Goal: Task Accomplishment & Management: Use online tool/utility

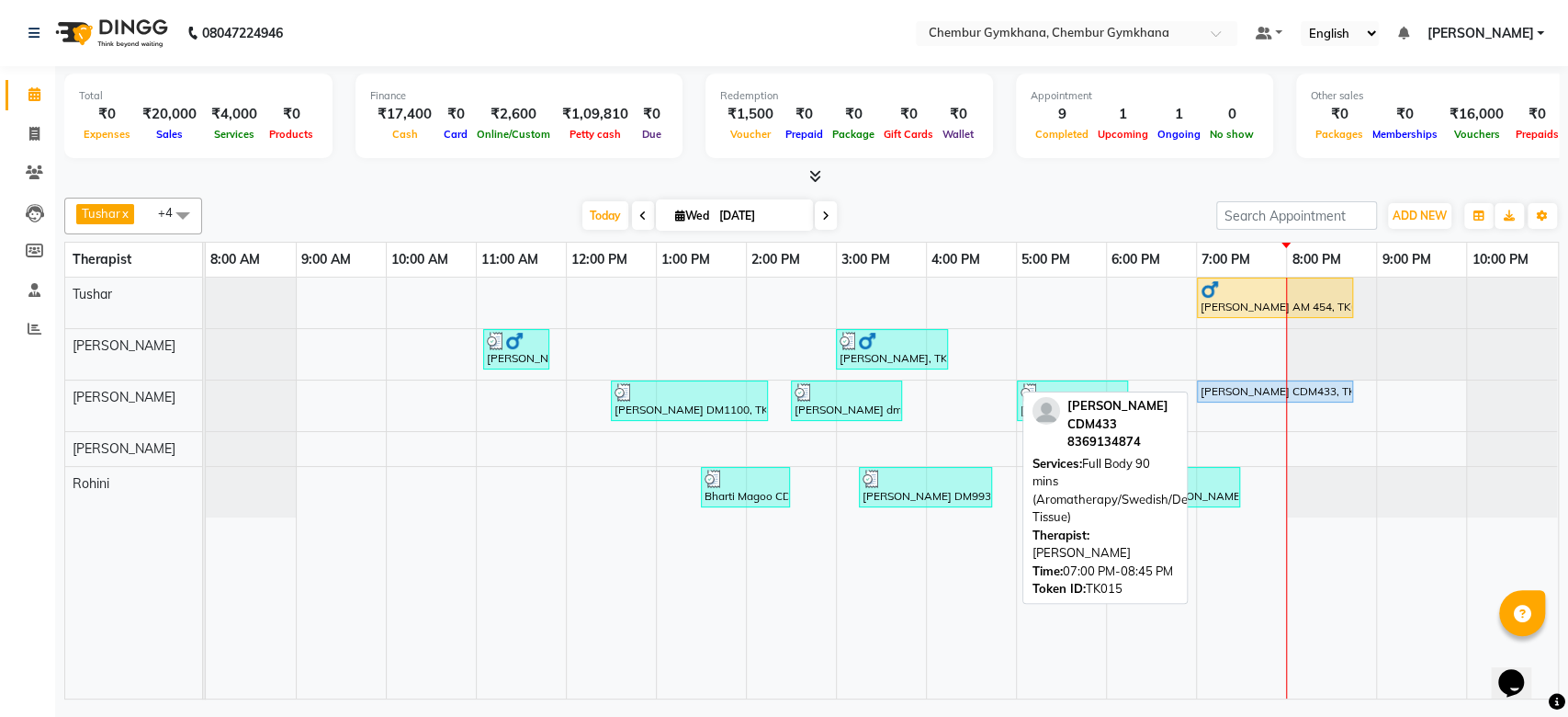
click at [1277, 388] on div "[PERSON_NAME] CDM433, TK15, 07:00 PM-08:45 PM, Full Body 90 mins (Aromatherapy/…" at bounding box center [1275, 391] width 152 height 17
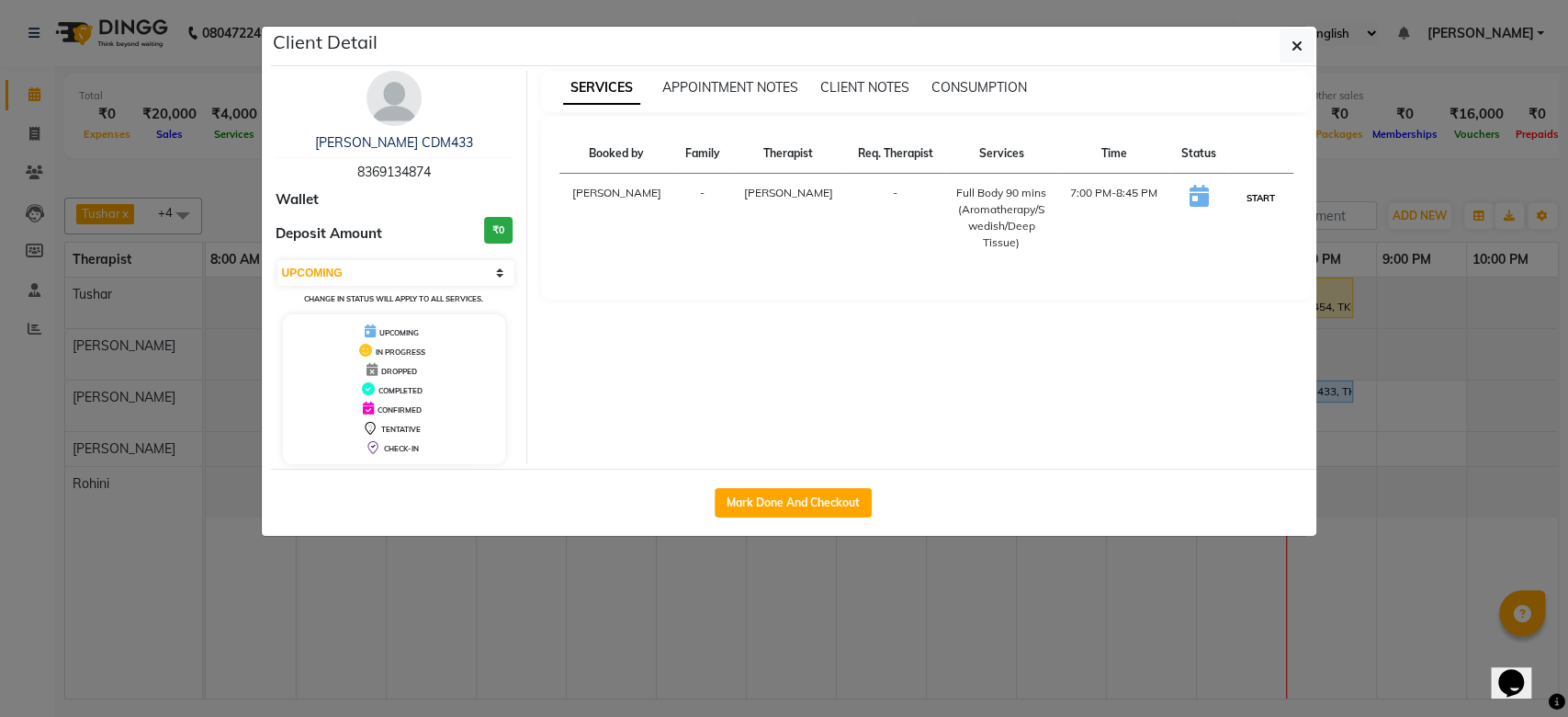
click at [1266, 195] on button "START" at bounding box center [1260, 197] width 38 height 23
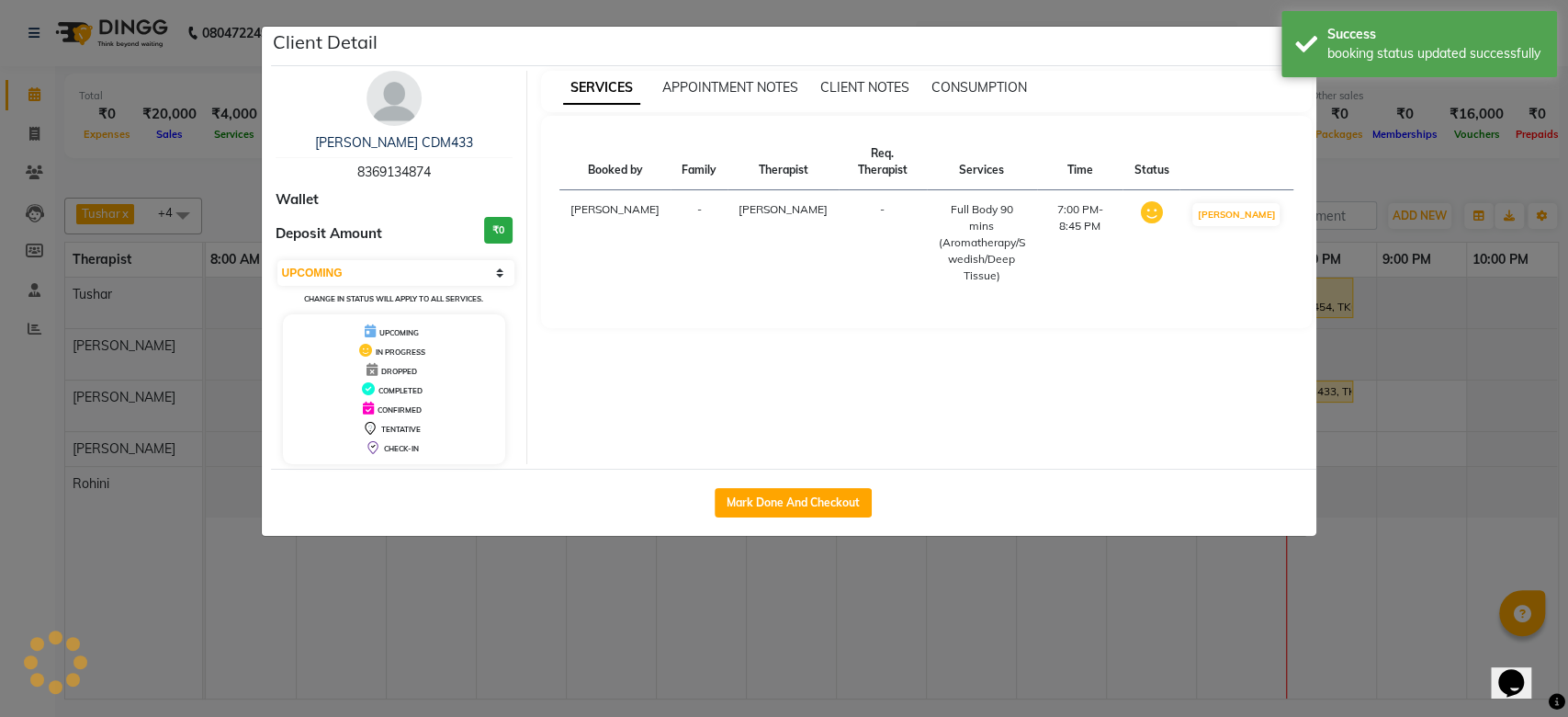
select select "1"
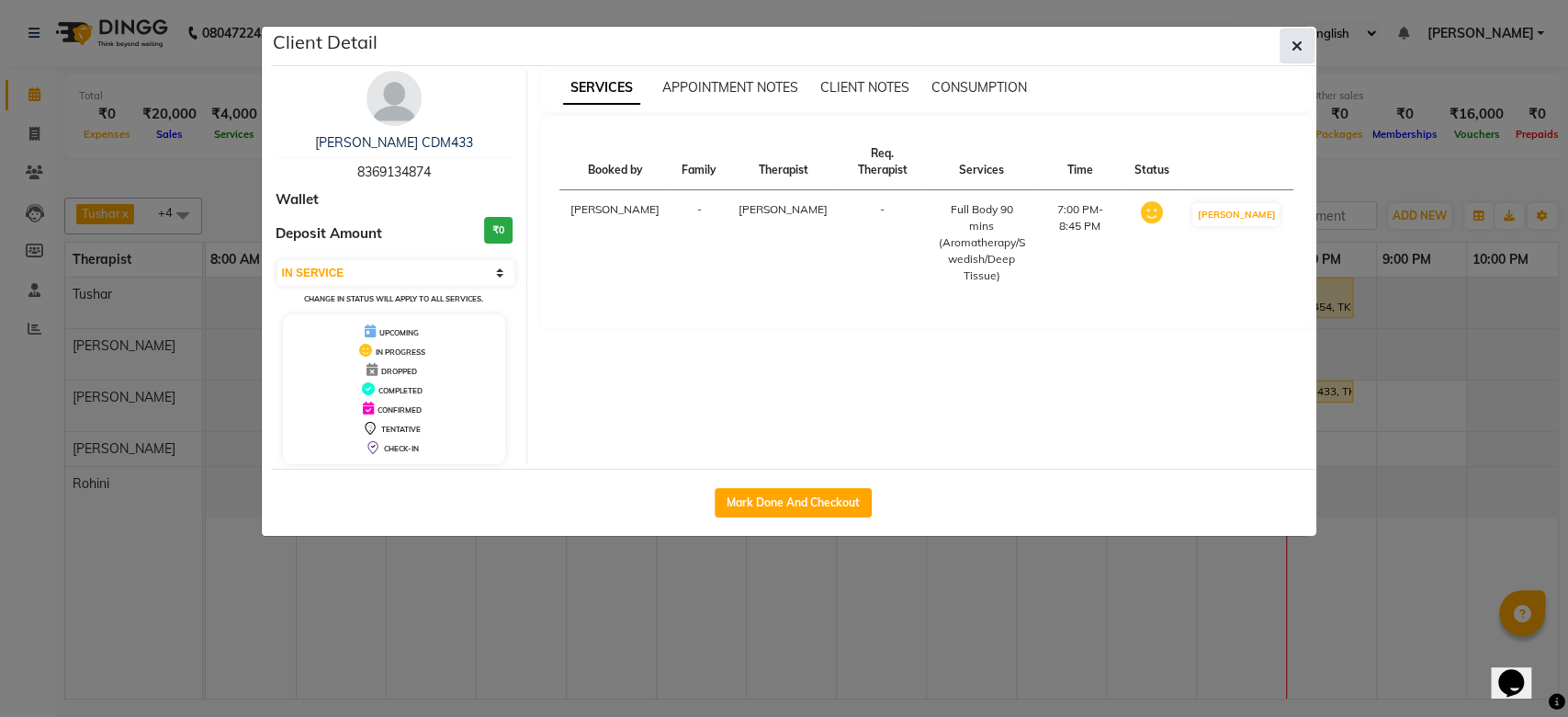
click at [1301, 48] on icon "button" at bounding box center [1297, 46] width 11 height 15
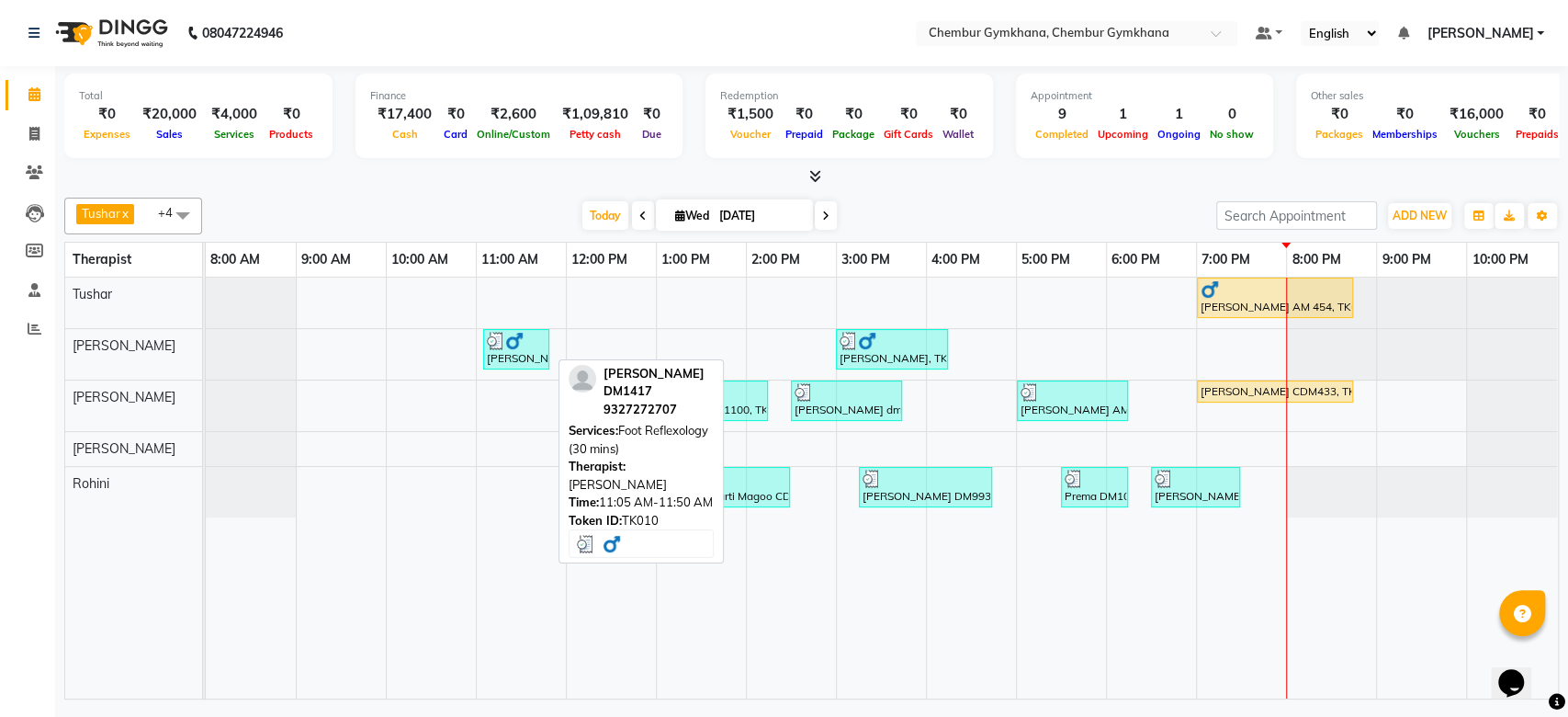
click at [529, 357] on div "[PERSON_NAME] DM1417, TK10, 11:05 AM-11:50 AM, Foot Reflexology (30 mins)" at bounding box center [516, 349] width 62 height 35
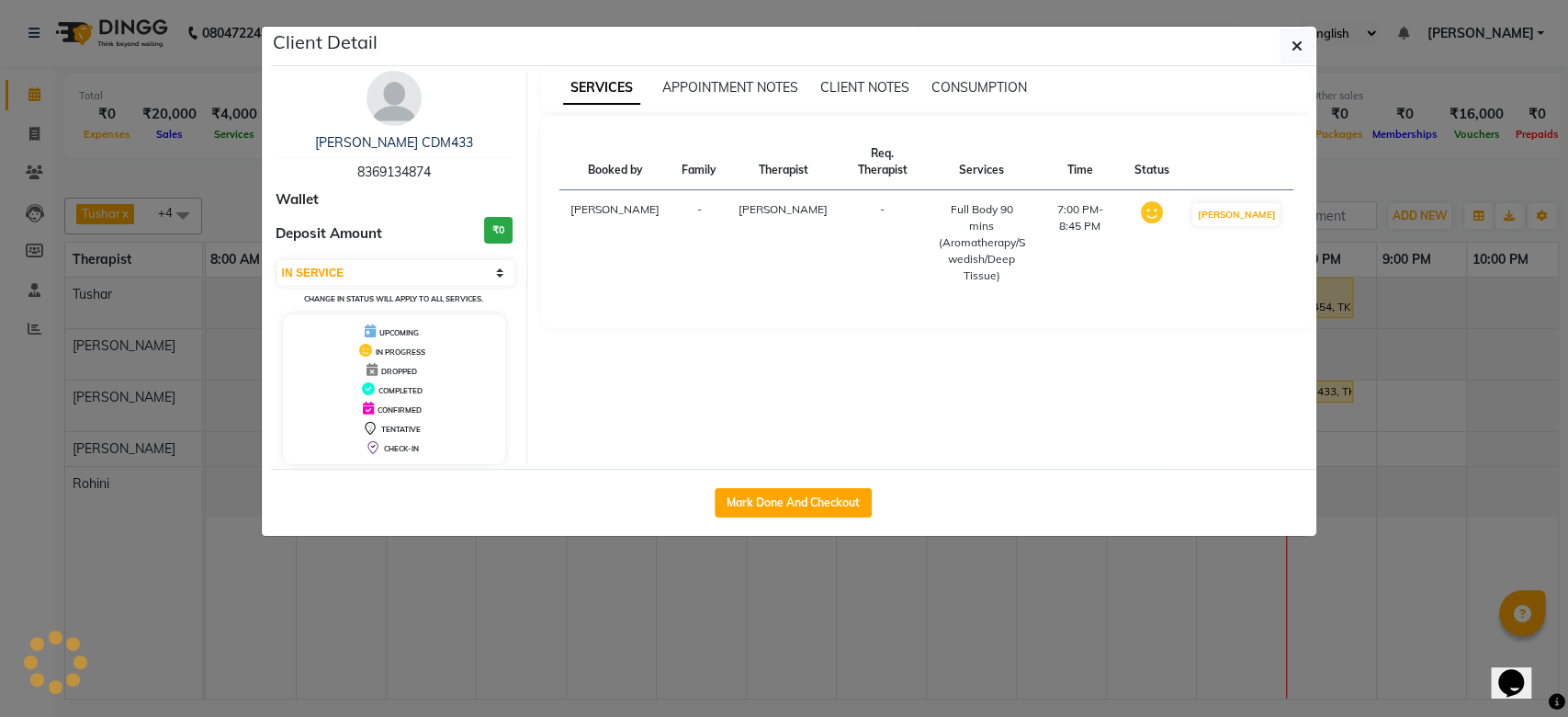
select select "3"
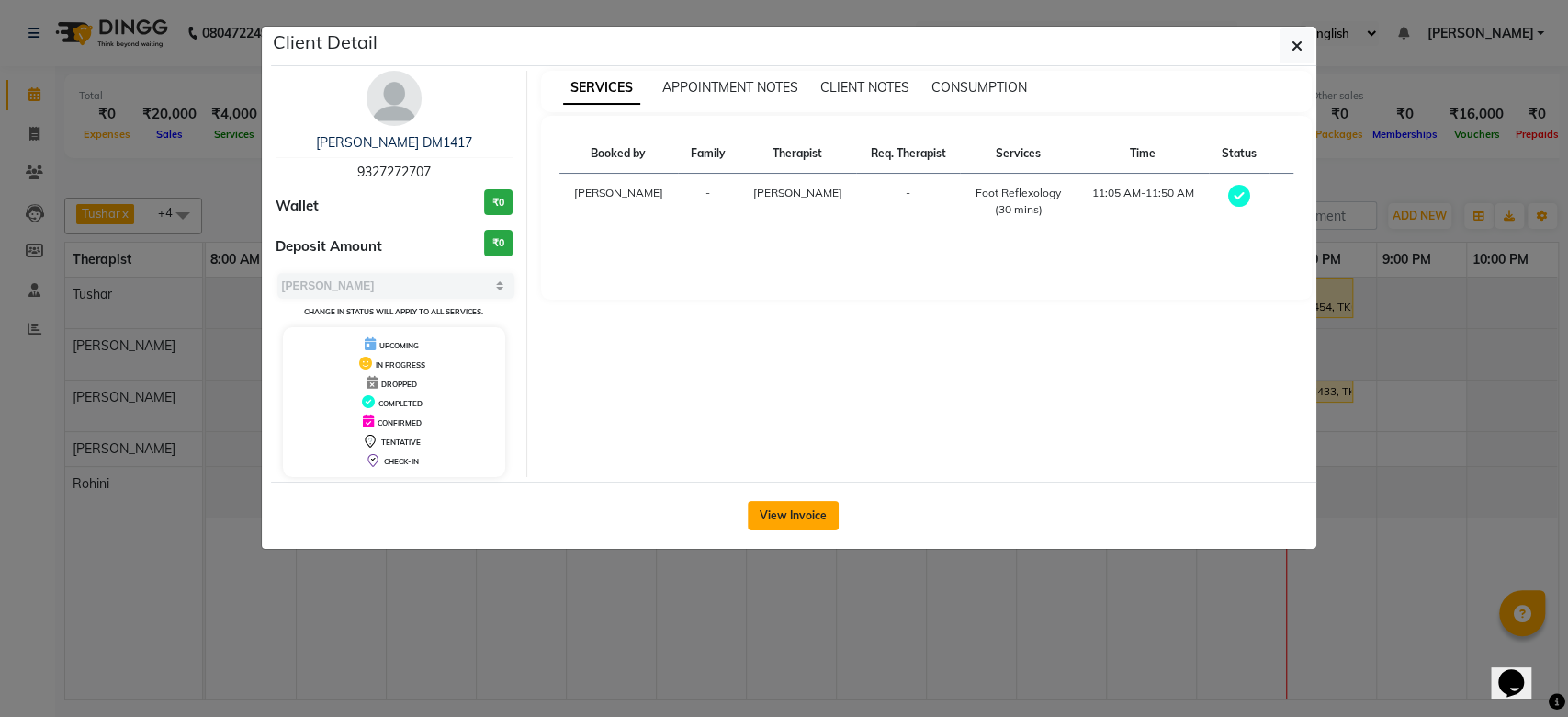
click at [810, 514] on button "View Invoice" at bounding box center [793, 516] width 91 height 30
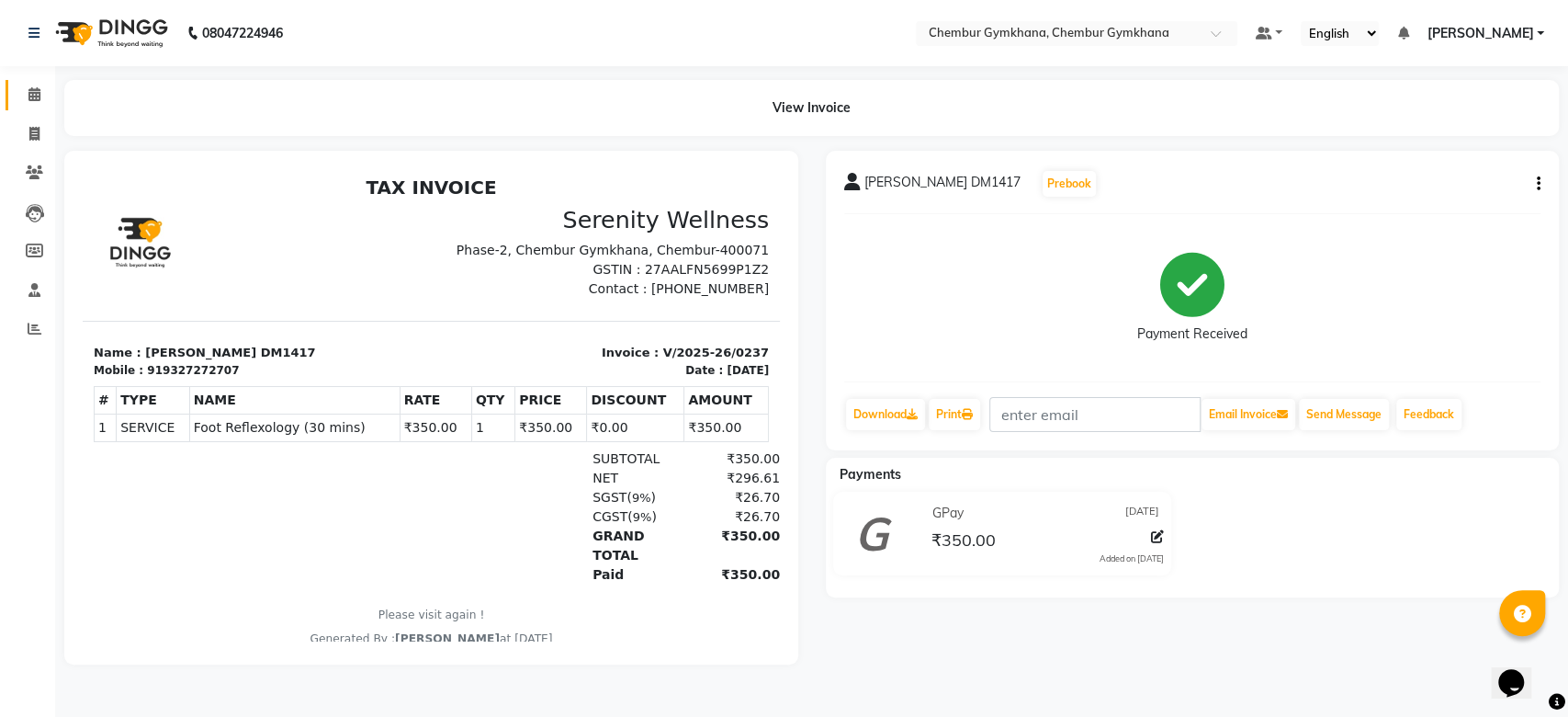
click at [20, 84] on span at bounding box center [35, 94] width 32 height 21
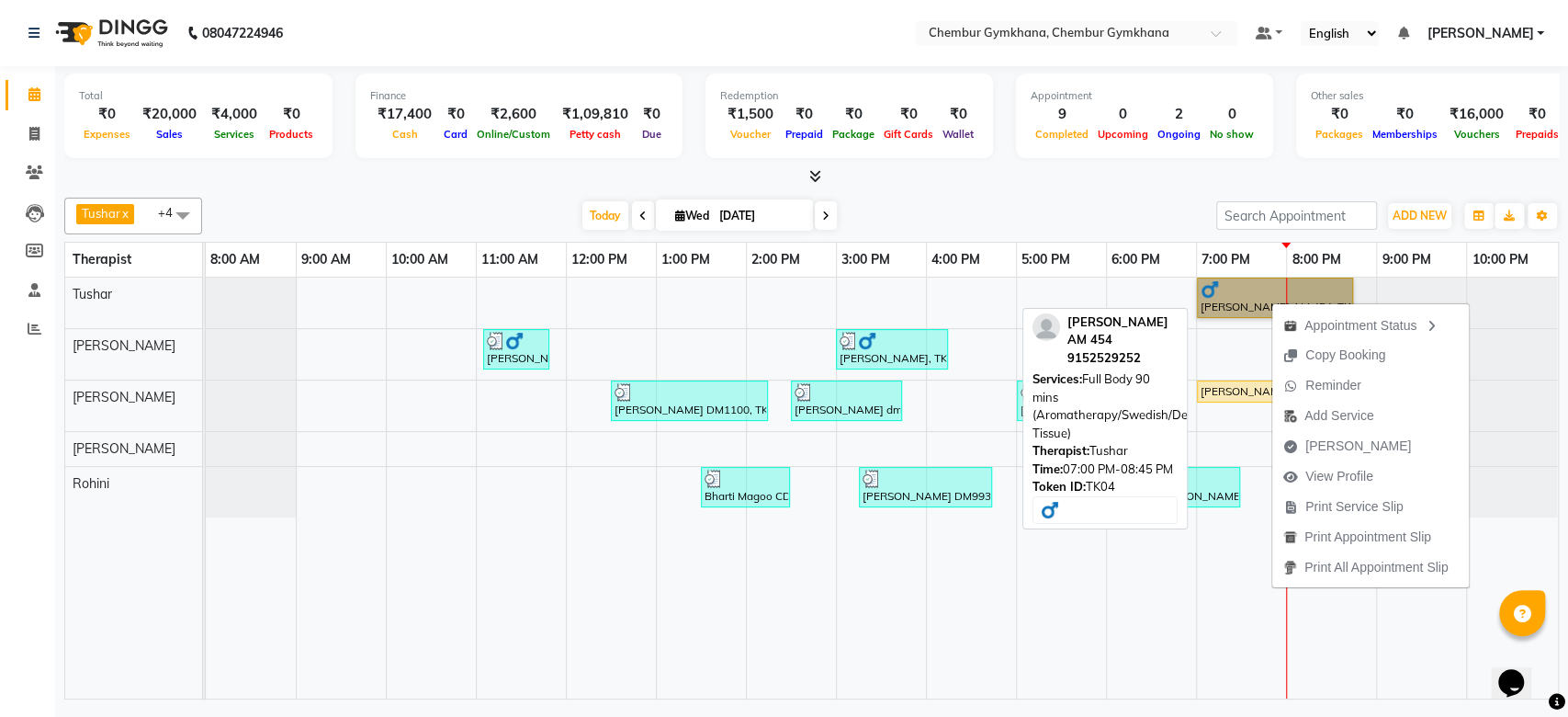
click at [1245, 289] on link "[PERSON_NAME] AM 454, TK04, 07:00 PM-08:45 PM, Full Body 90 mins (Aromatherapy/…" at bounding box center [1275, 297] width 156 height 41
select select "1"
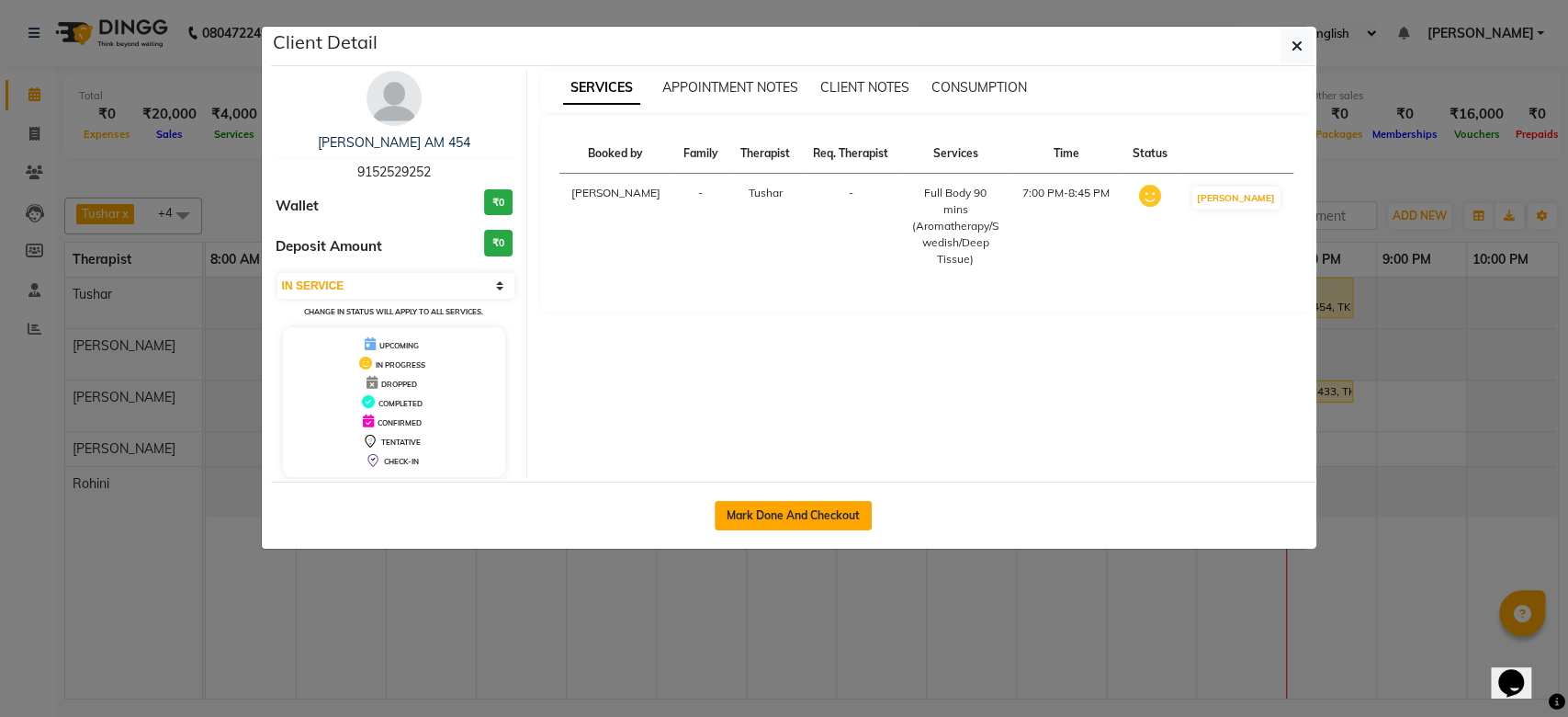
click at [763, 515] on button "Mark Done And Checkout" at bounding box center [793, 516] width 157 height 30
select select "8754"
select select "service"
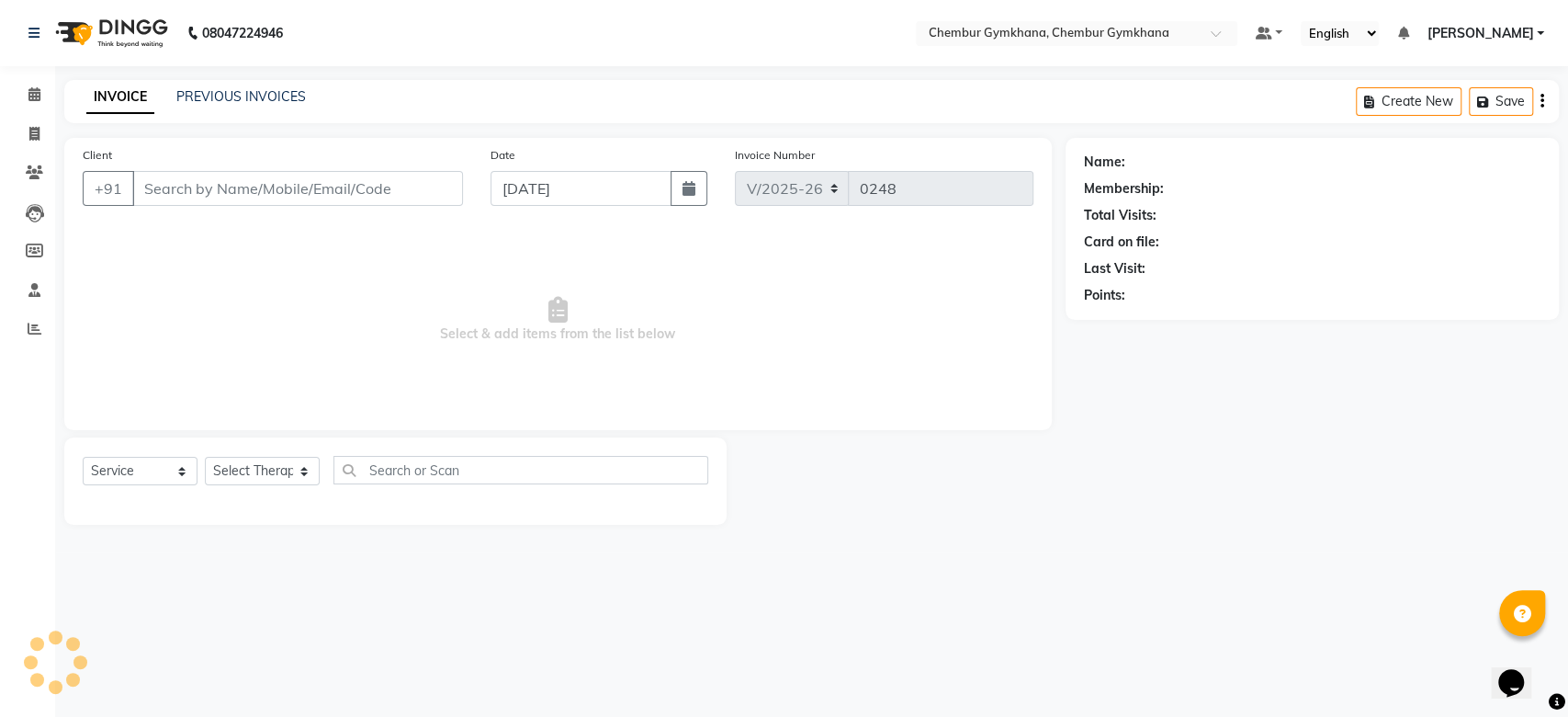
select select "3"
type input "9152529252"
select select "88851"
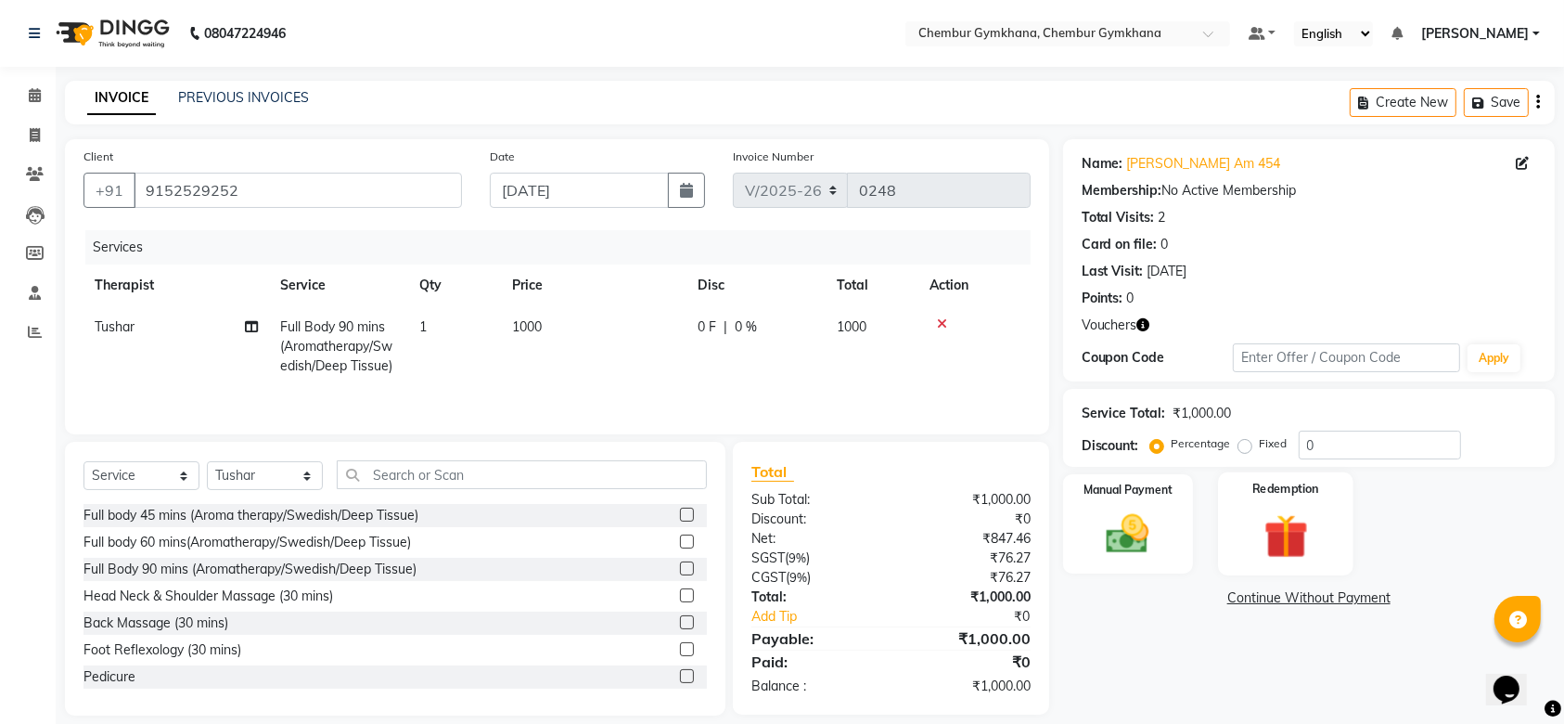
click at [1276, 539] on img at bounding box center [1286, 536] width 72 height 56
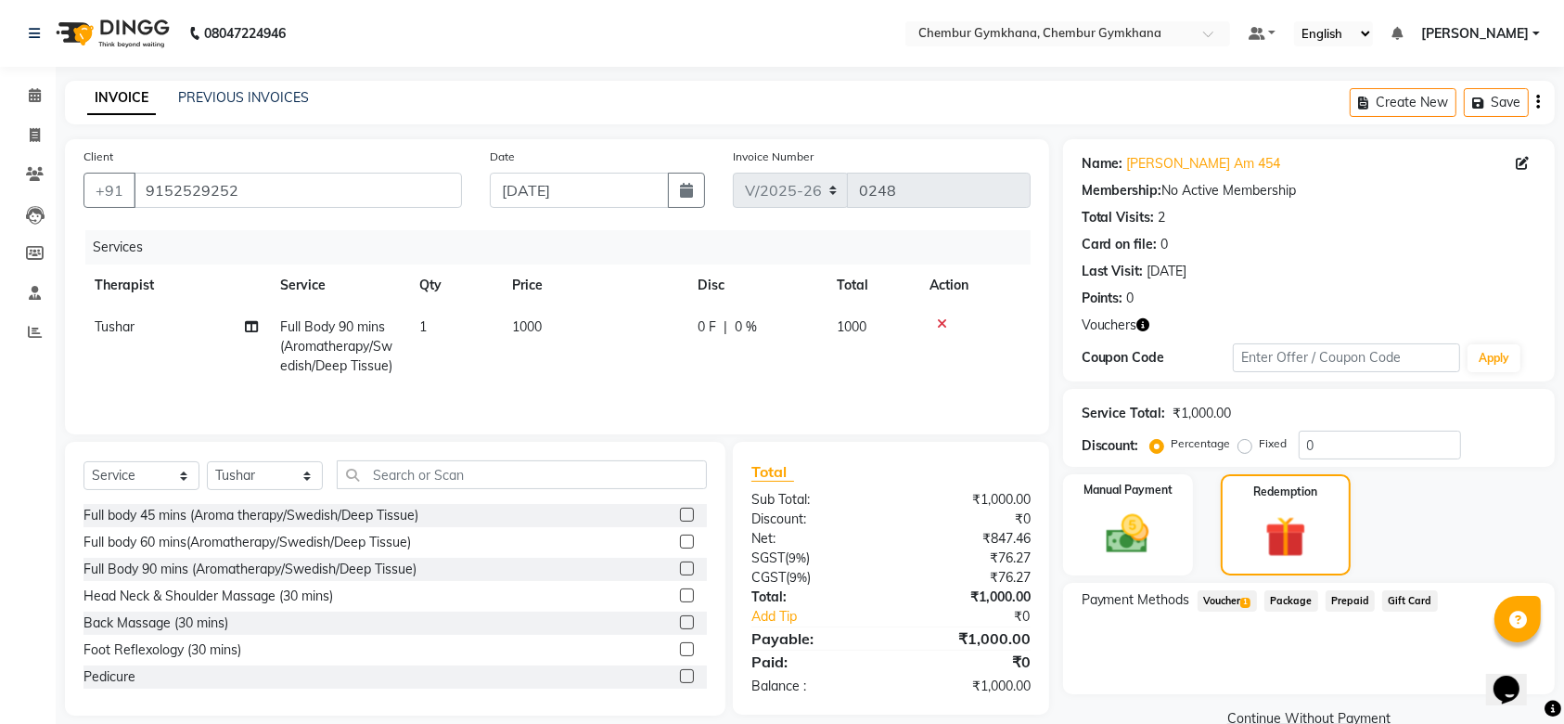
click at [1221, 598] on span "Voucher 1" at bounding box center [1227, 600] width 59 height 21
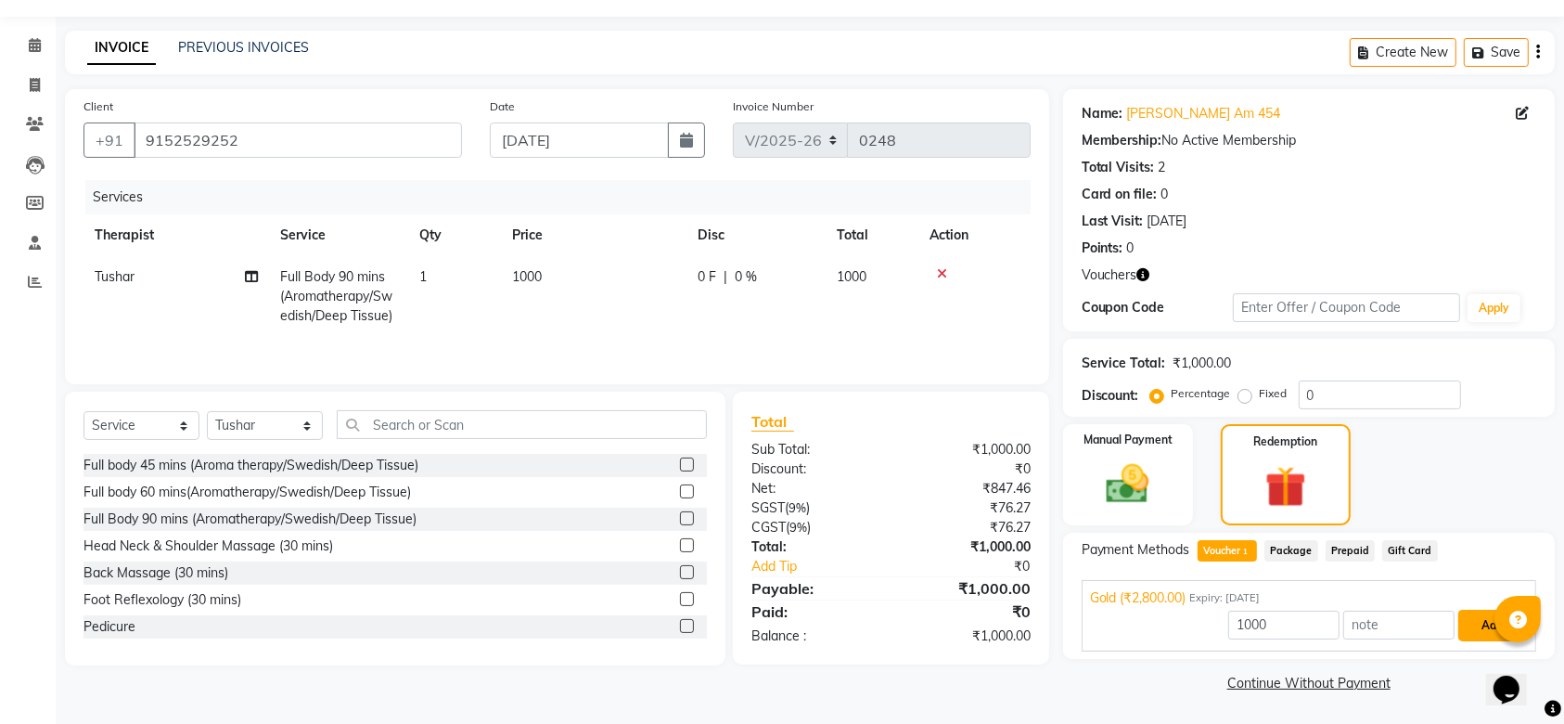
click at [1482, 624] on button "Add" at bounding box center [1493, 626] width 68 height 32
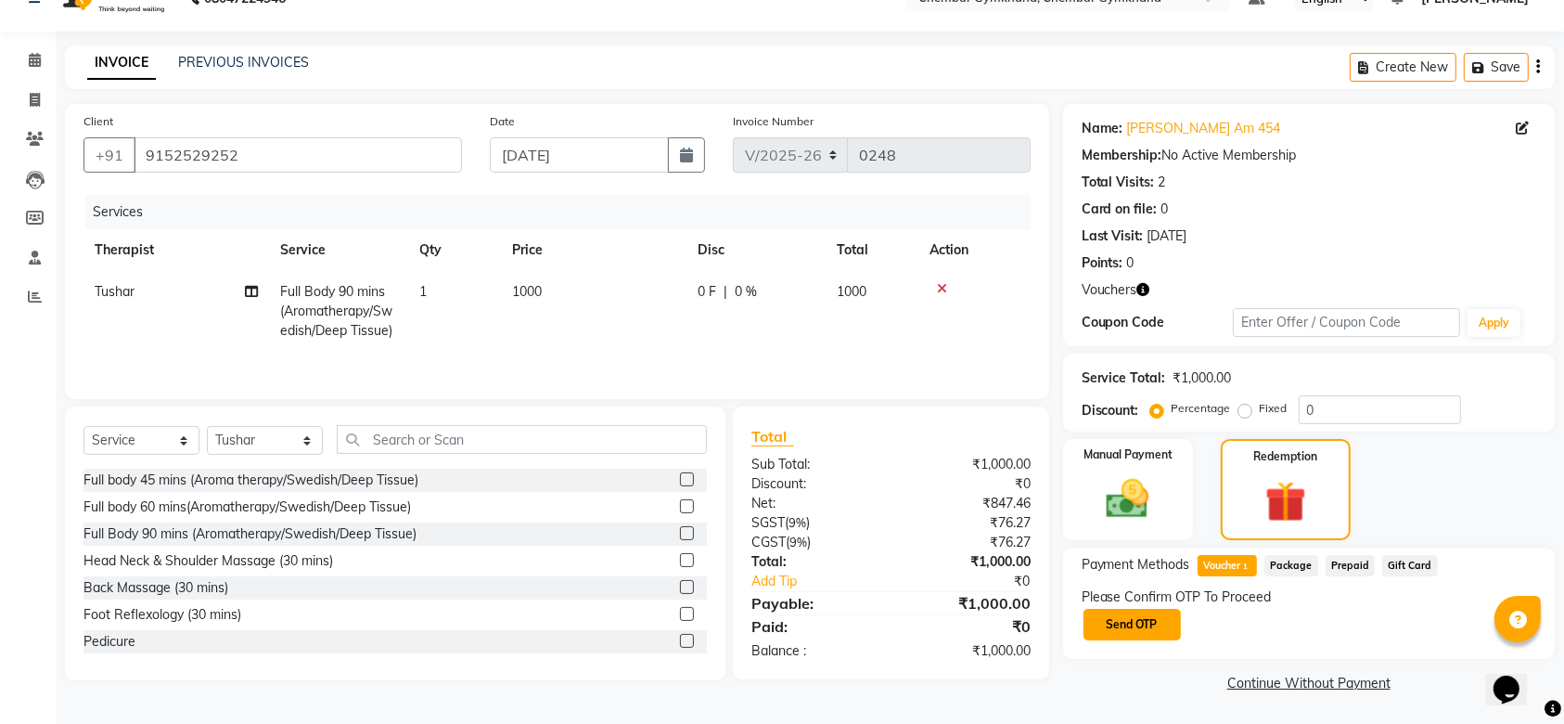
click at [1150, 633] on button "Send OTP" at bounding box center [1132, 625] width 97 height 32
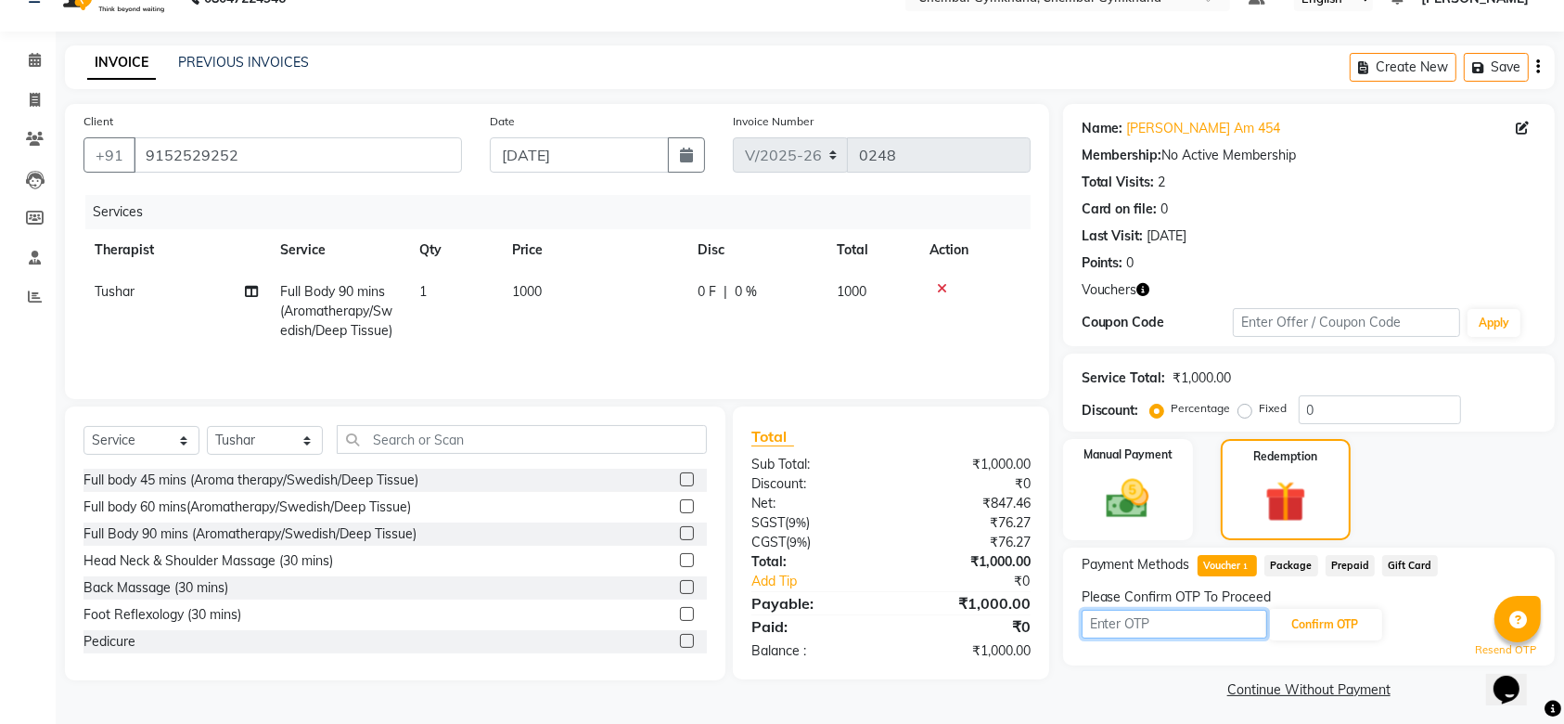
click at [1170, 632] on input "text" at bounding box center [1175, 624] width 186 height 29
type input "9278"
click at [1324, 612] on button "Confirm OTP" at bounding box center [1325, 625] width 113 height 32
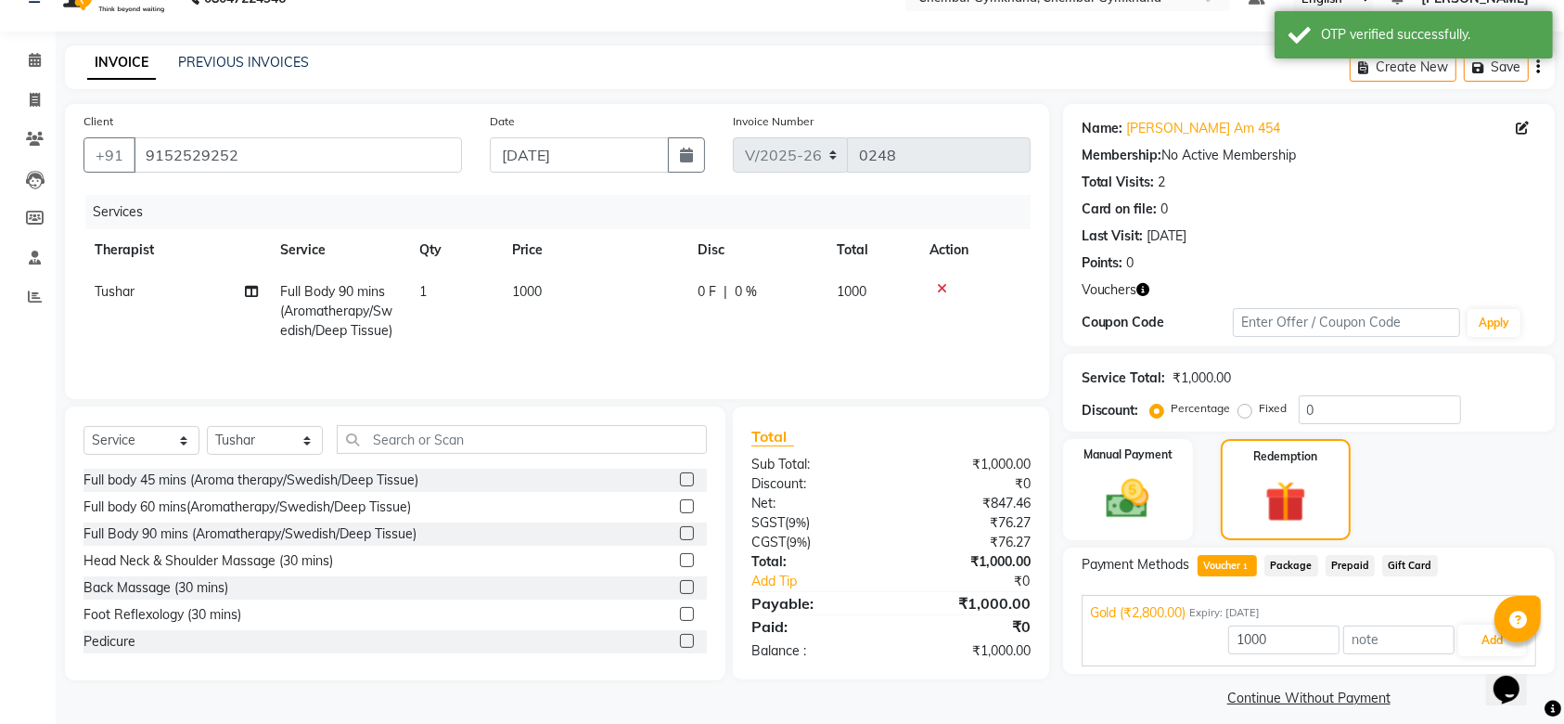
scroll to position [50, 0]
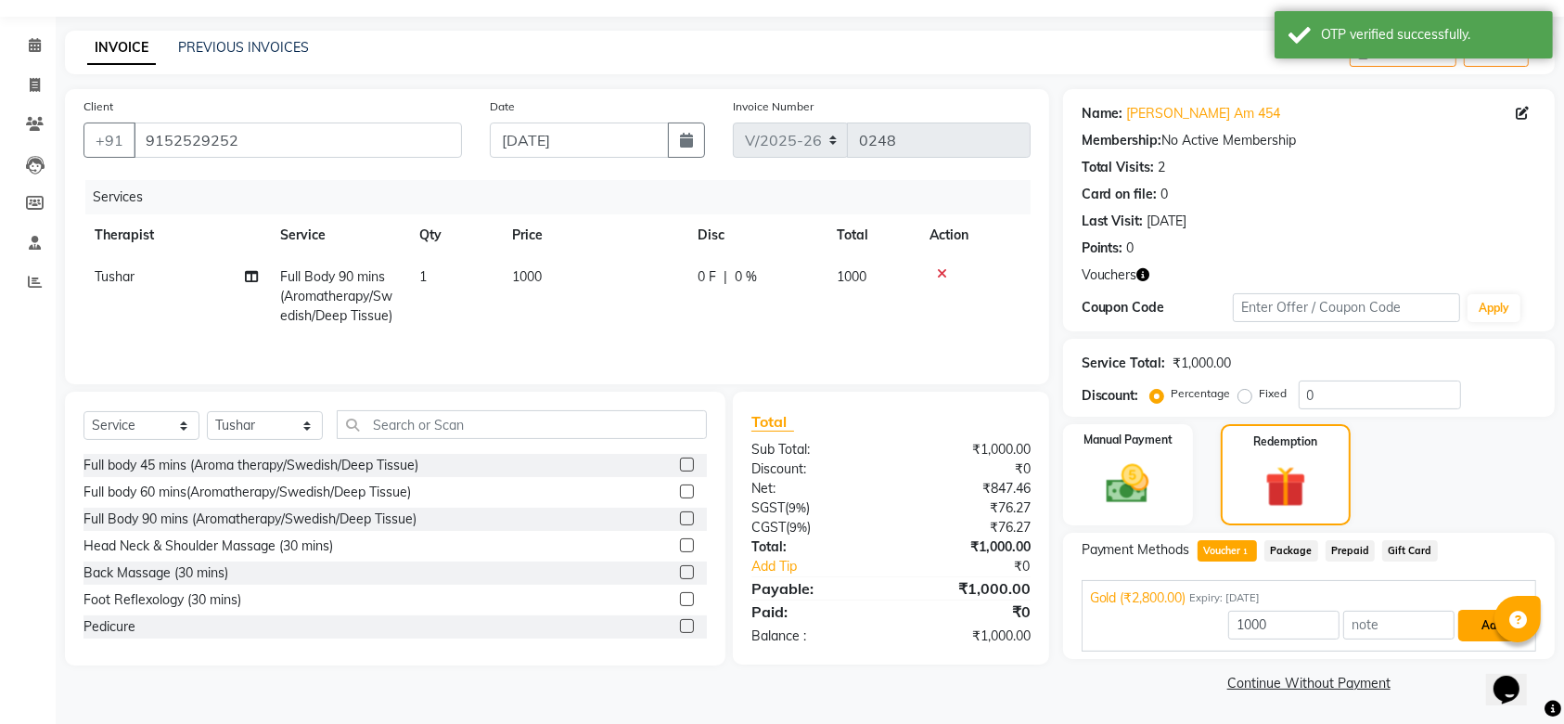
click at [1484, 628] on button "Add" at bounding box center [1493, 626] width 68 height 32
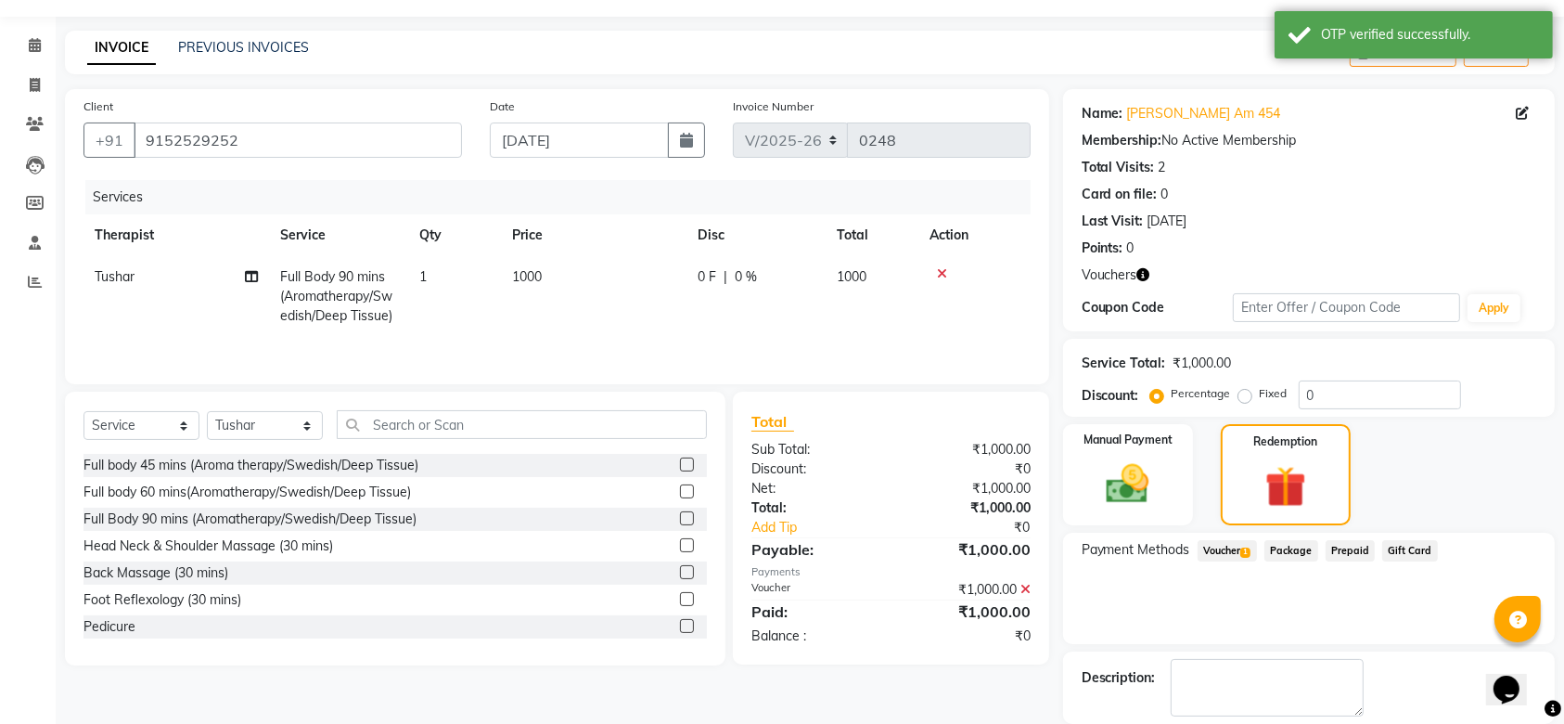
scroll to position [140, 0]
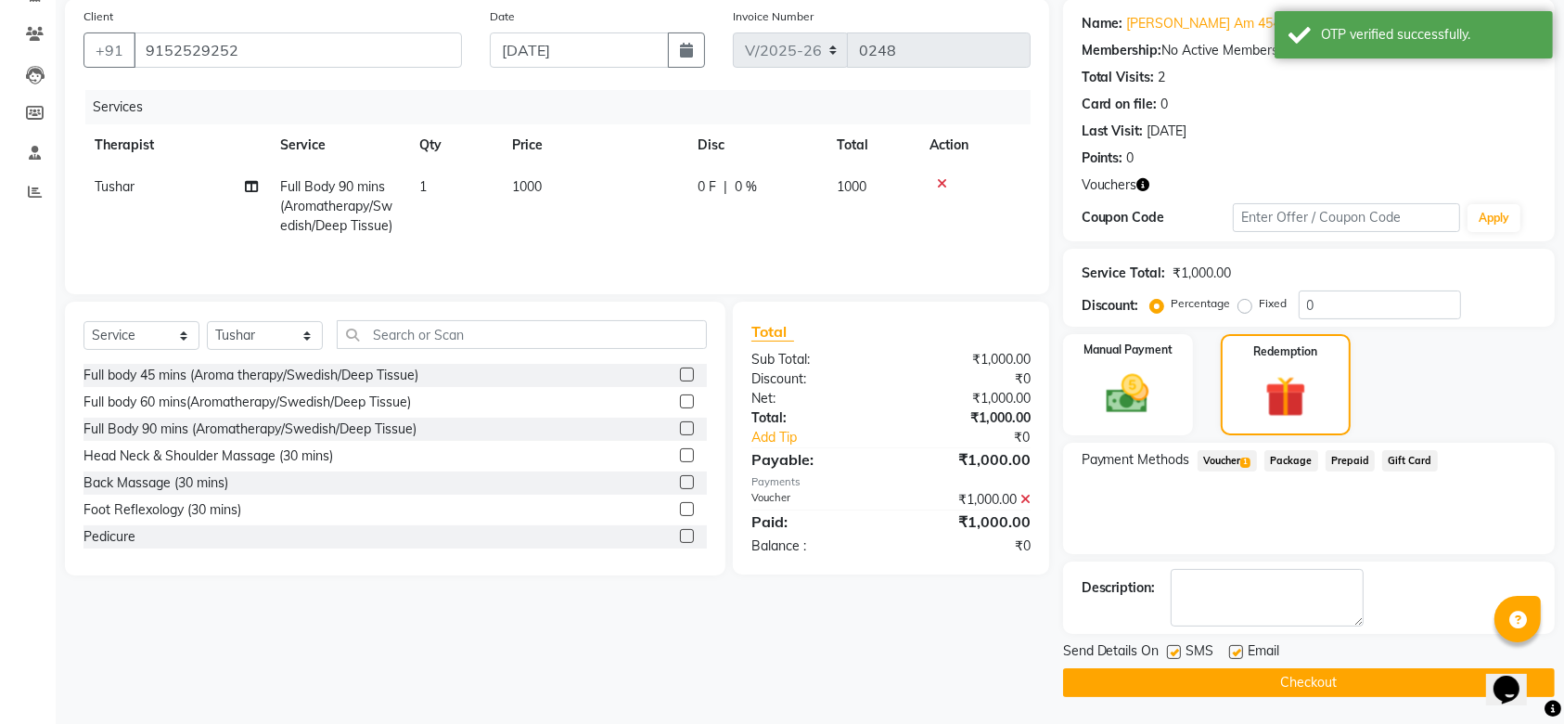
click at [1292, 687] on button "Checkout" at bounding box center [1309, 682] width 492 height 29
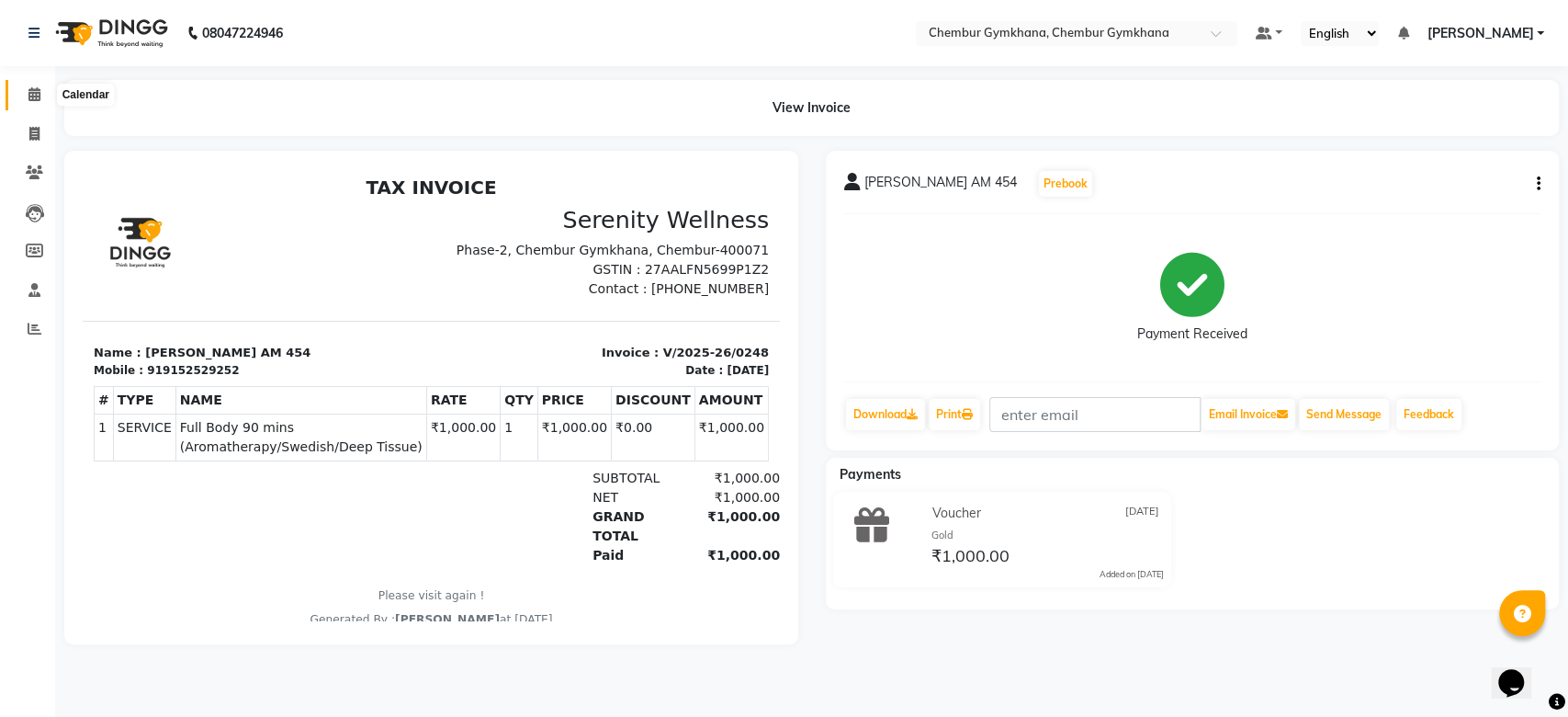
click at [39, 102] on span at bounding box center [35, 94] width 32 height 21
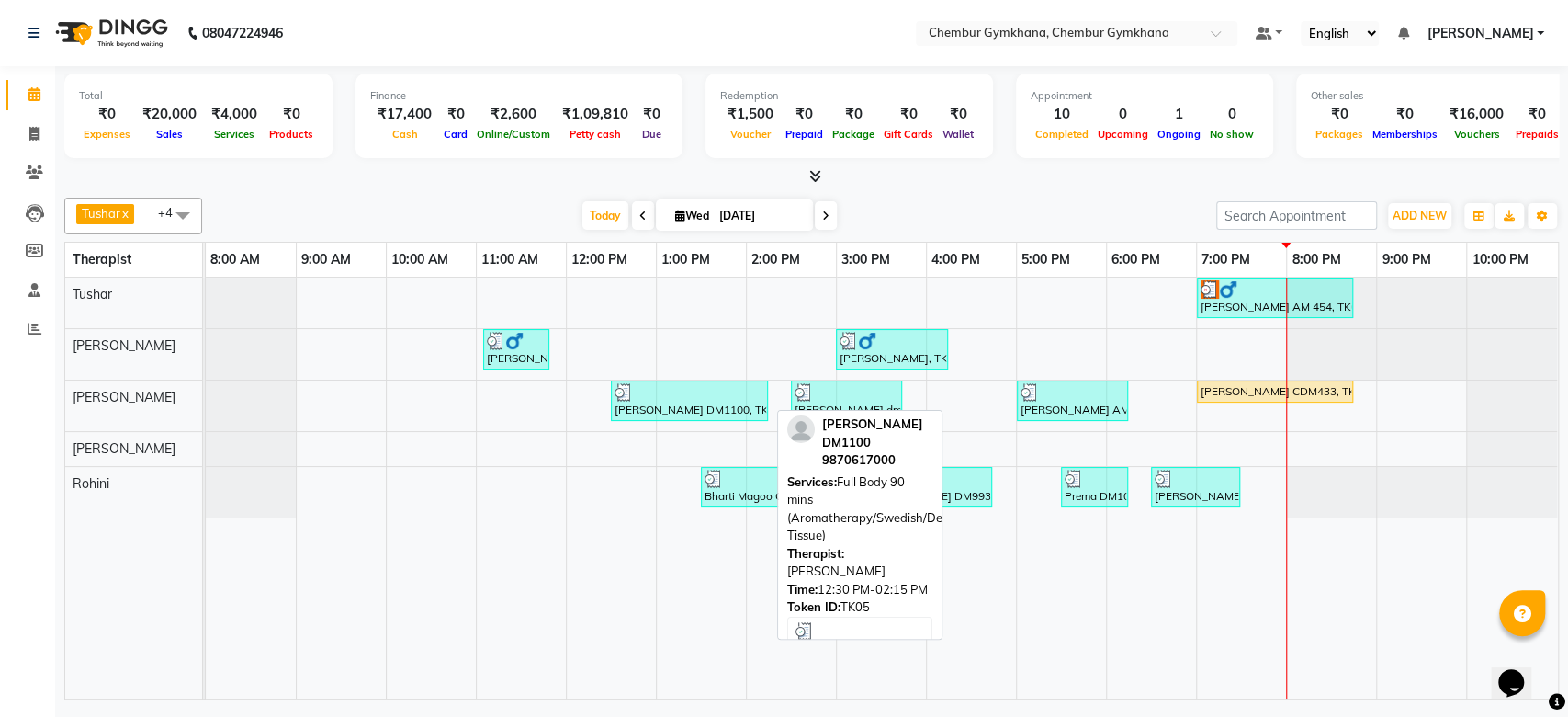
click at [668, 395] on div at bounding box center [689, 392] width 149 height 19
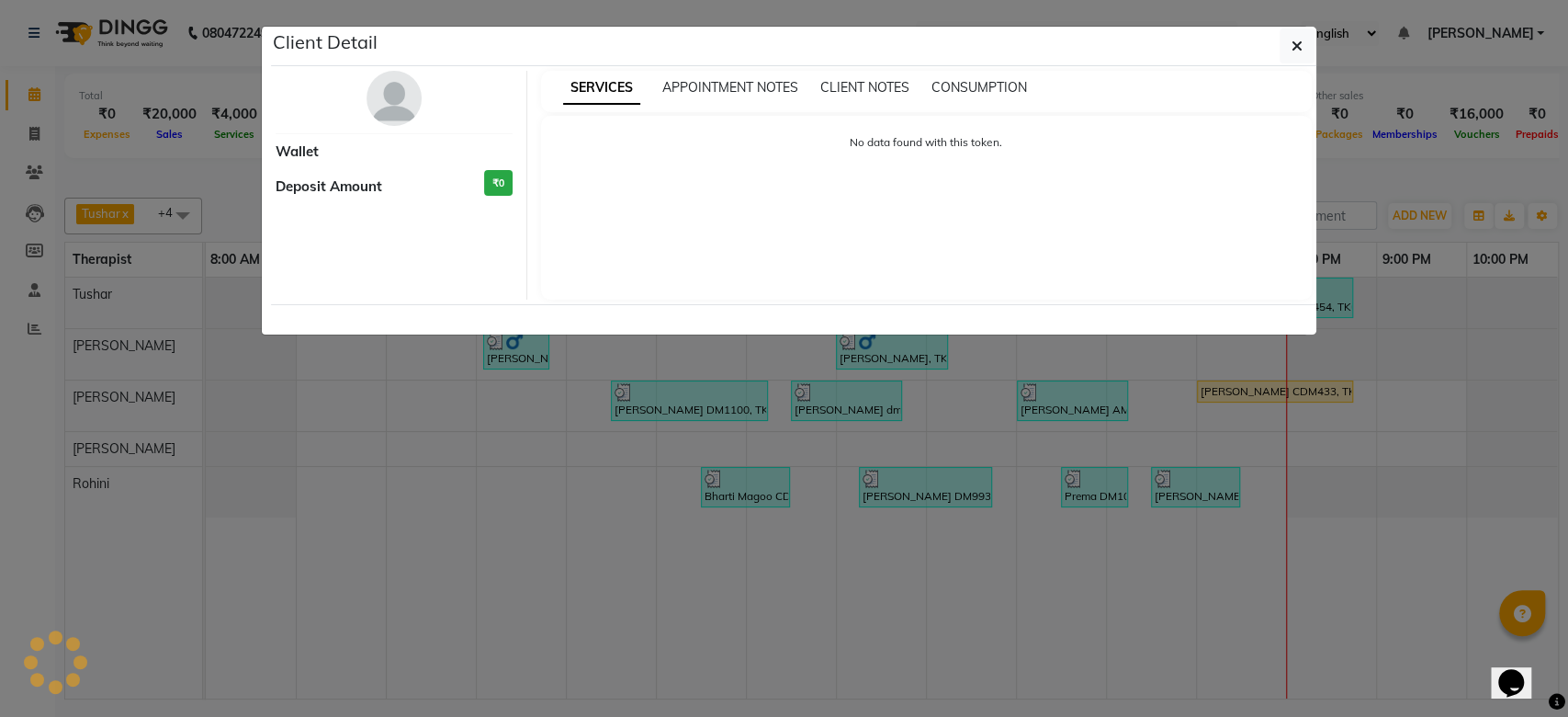
select select "3"
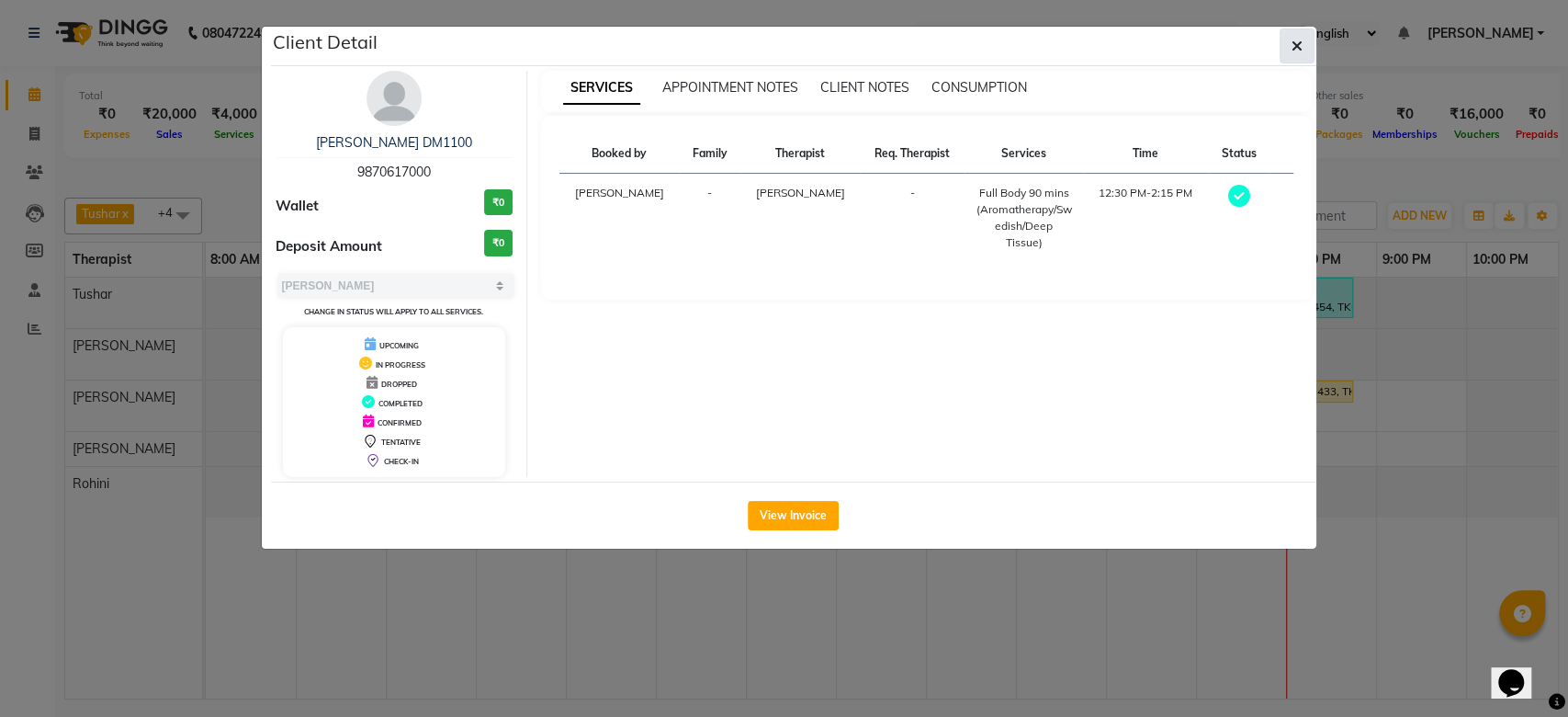
click at [1286, 40] on button "button" at bounding box center [1296, 46] width 35 height 35
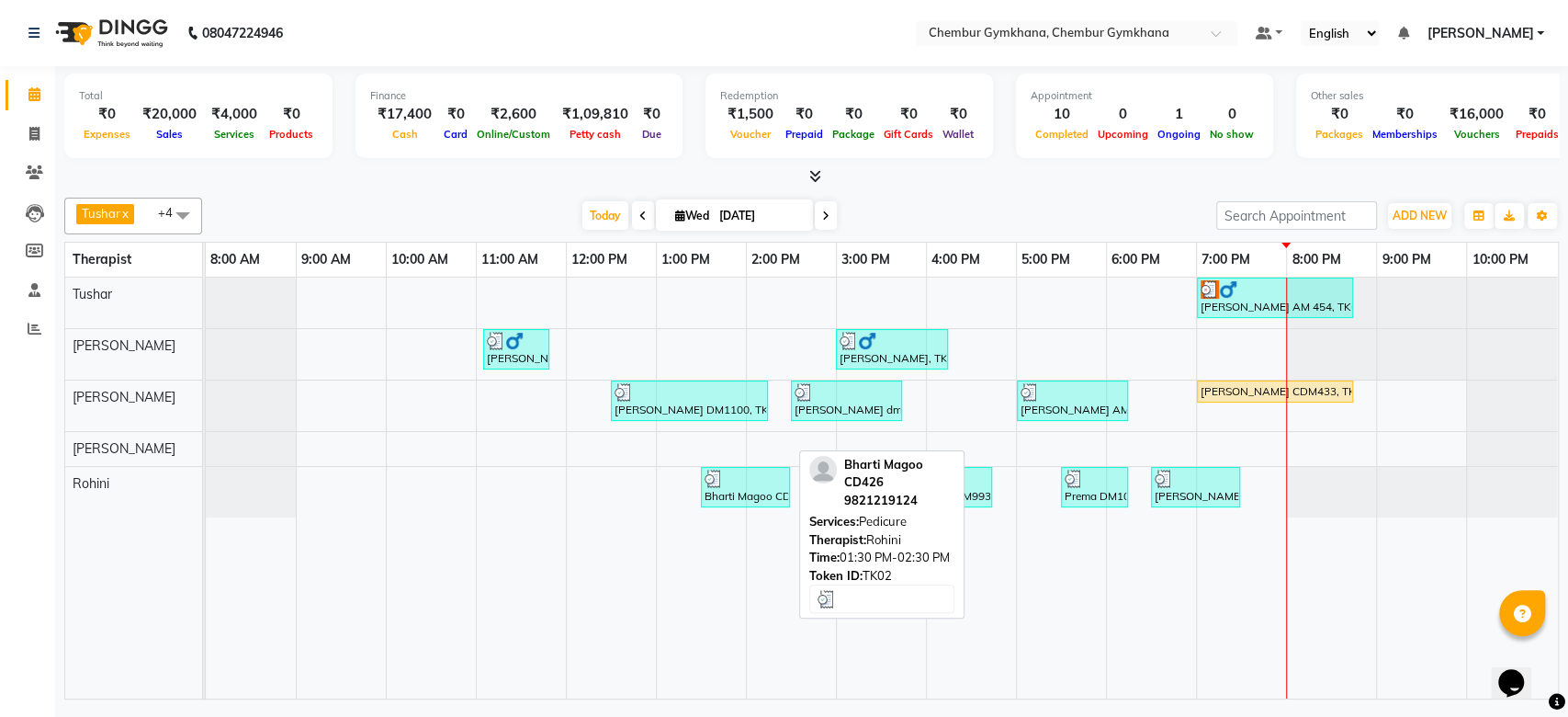
click at [728, 481] on div at bounding box center [745, 478] width 82 height 19
select select "3"
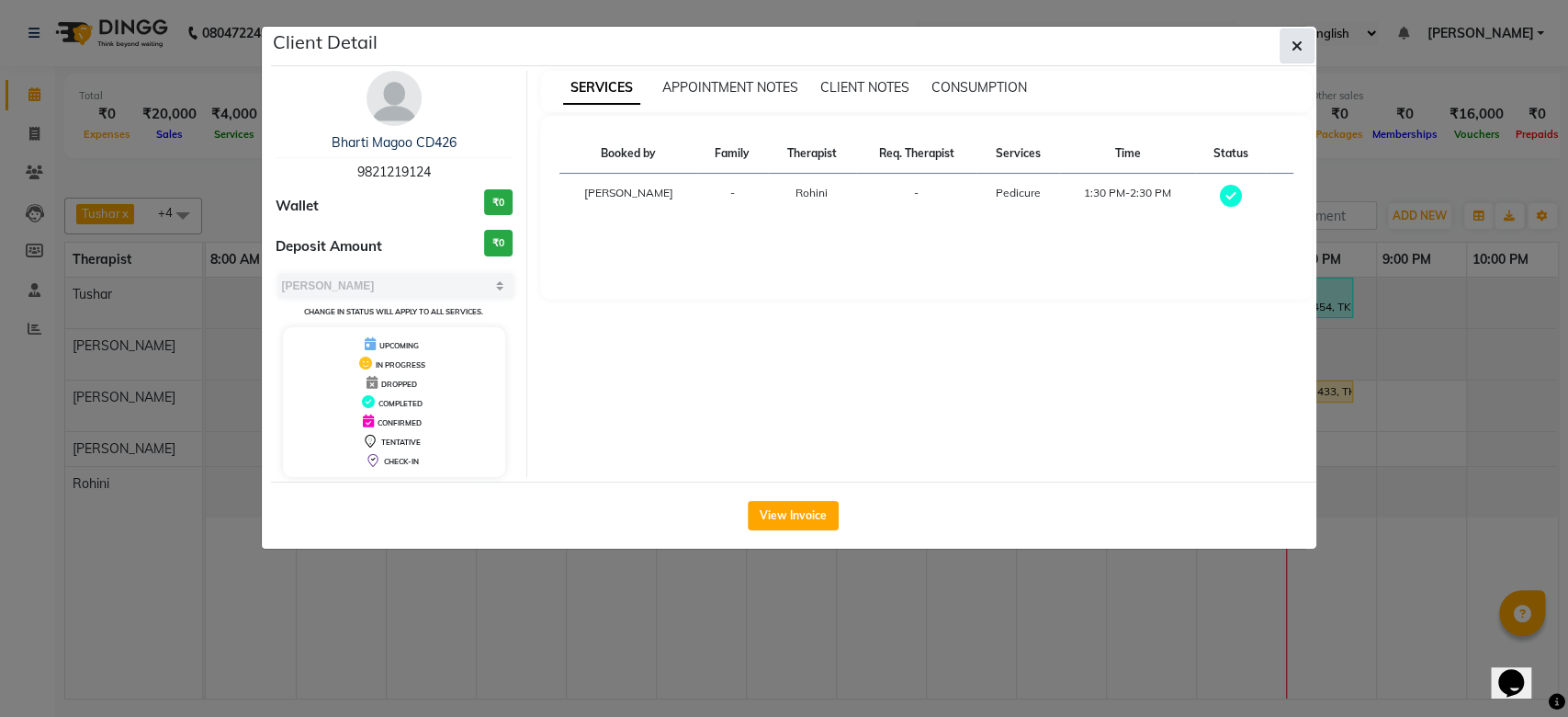
drag, startPoint x: 1293, startPoint y: 54, endPoint x: 1301, endPoint y: 43, distance: 13.6
click at [1301, 43] on span "button" at bounding box center [1297, 46] width 11 height 19
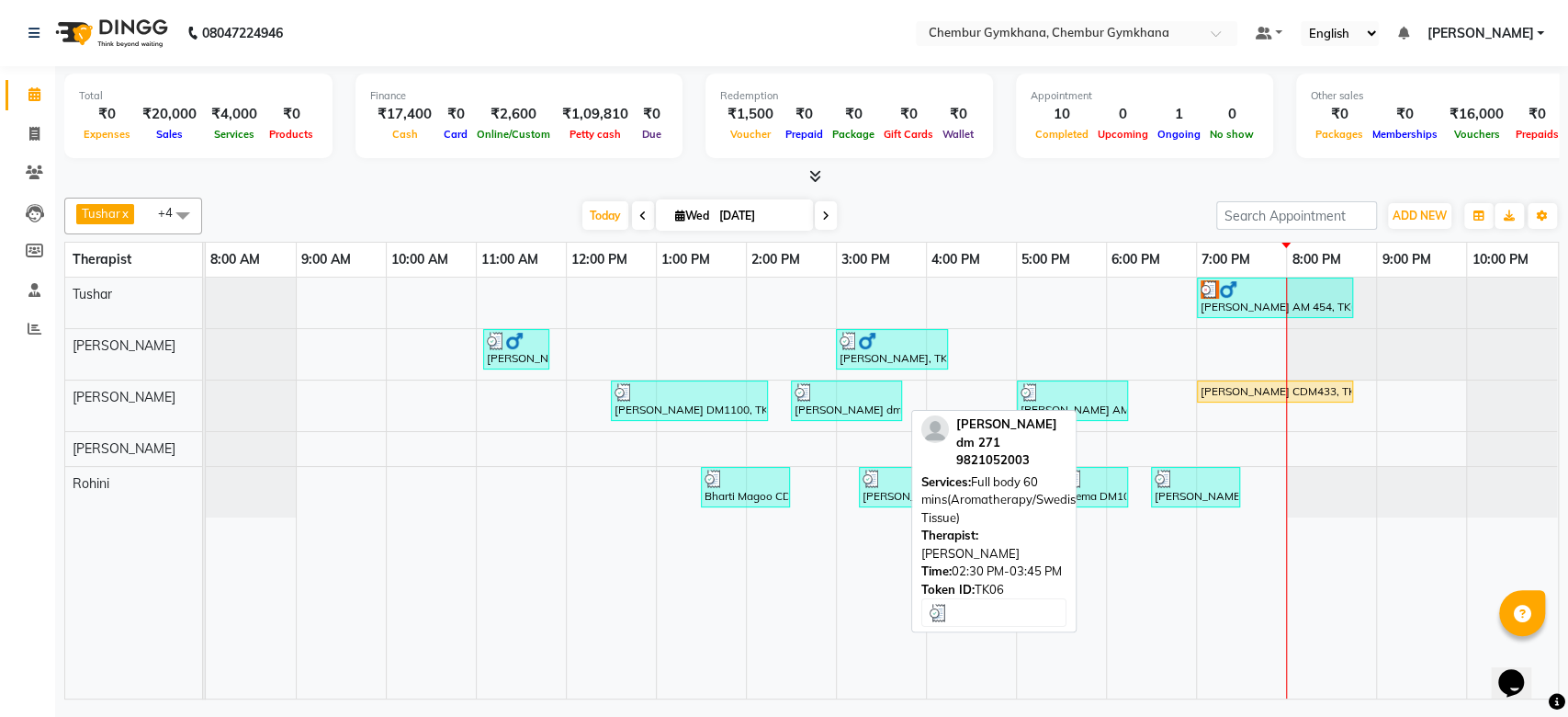
click at [831, 383] on div at bounding box center [846, 392] width 104 height 19
select select "3"
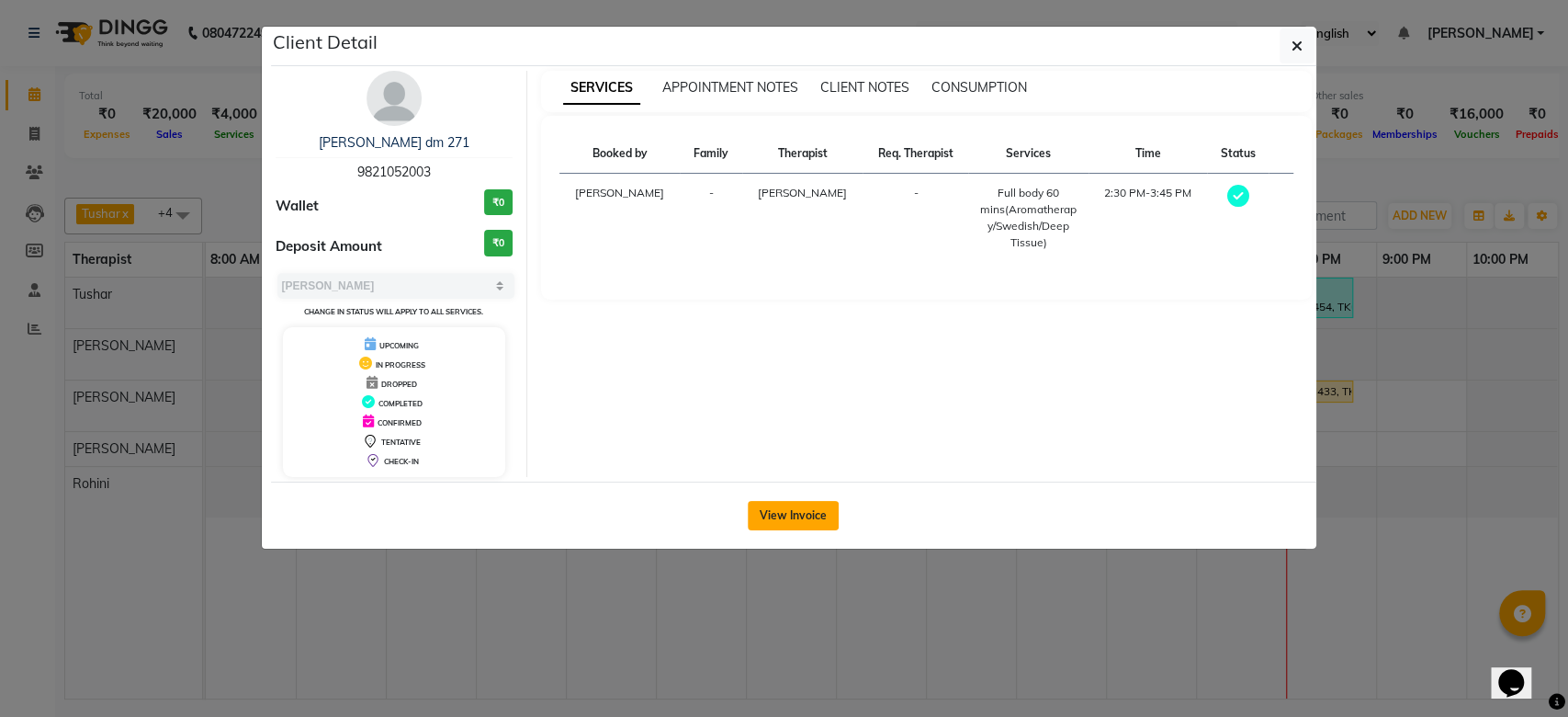
click at [771, 515] on button "View Invoice" at bounding box center [793, 516] width 91 height 30
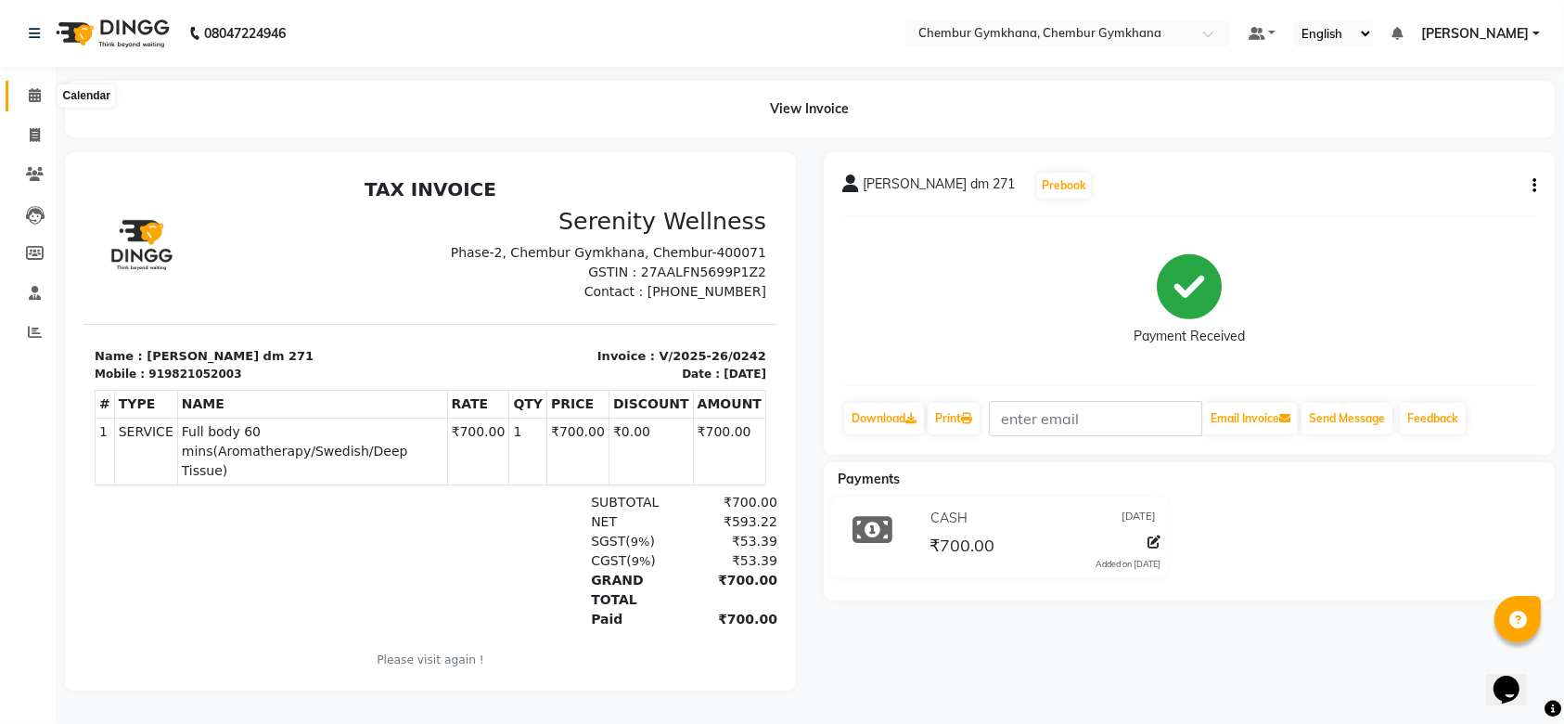
click at [33, 104] on span at bounding box center [35, 95] width 32 height 21
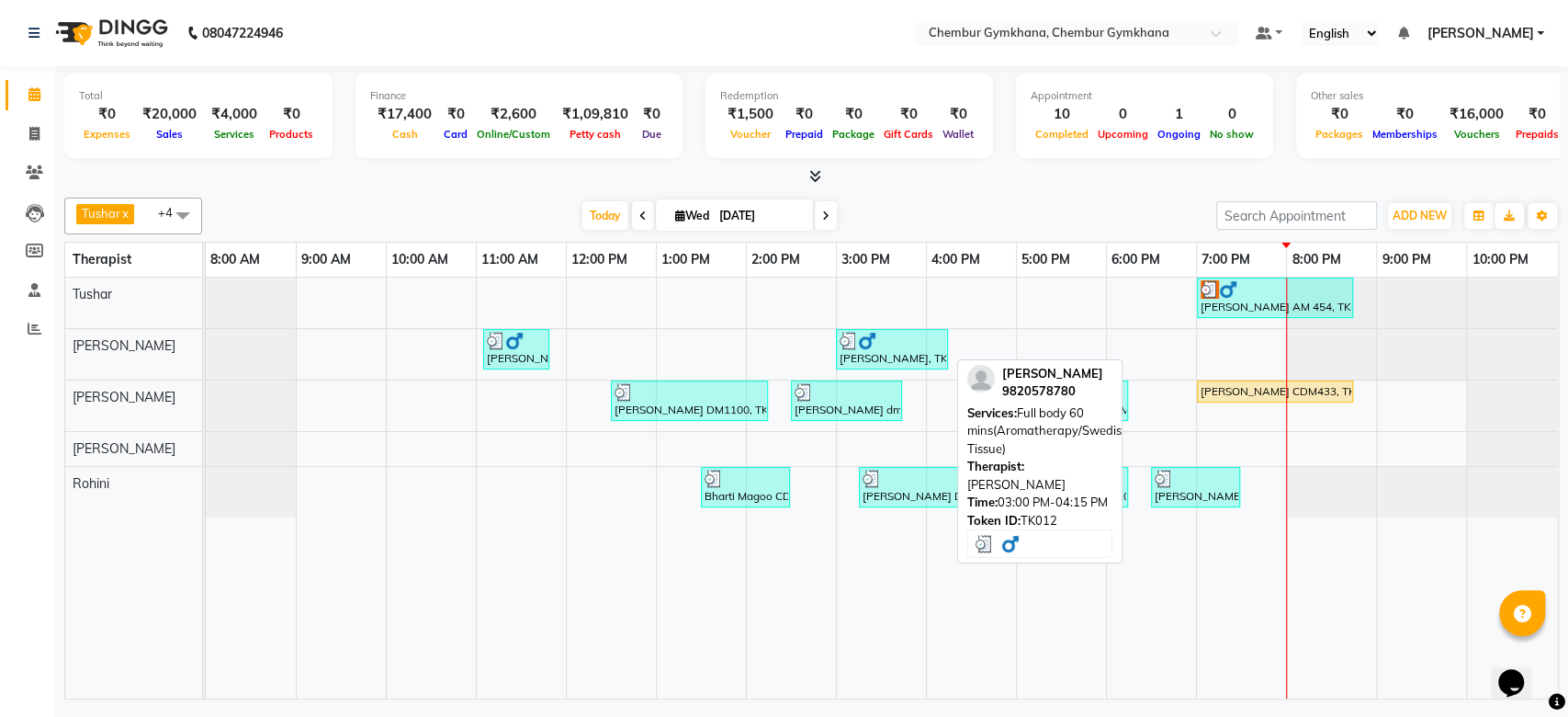
click at [904, 362] on div "[PERSON_NAME], TK12, 03:00 PM-04:15 PM, Full body 60 mins(Aromatherapy/Swedish/…" at bounding box center [891, 349] width 108 height 35
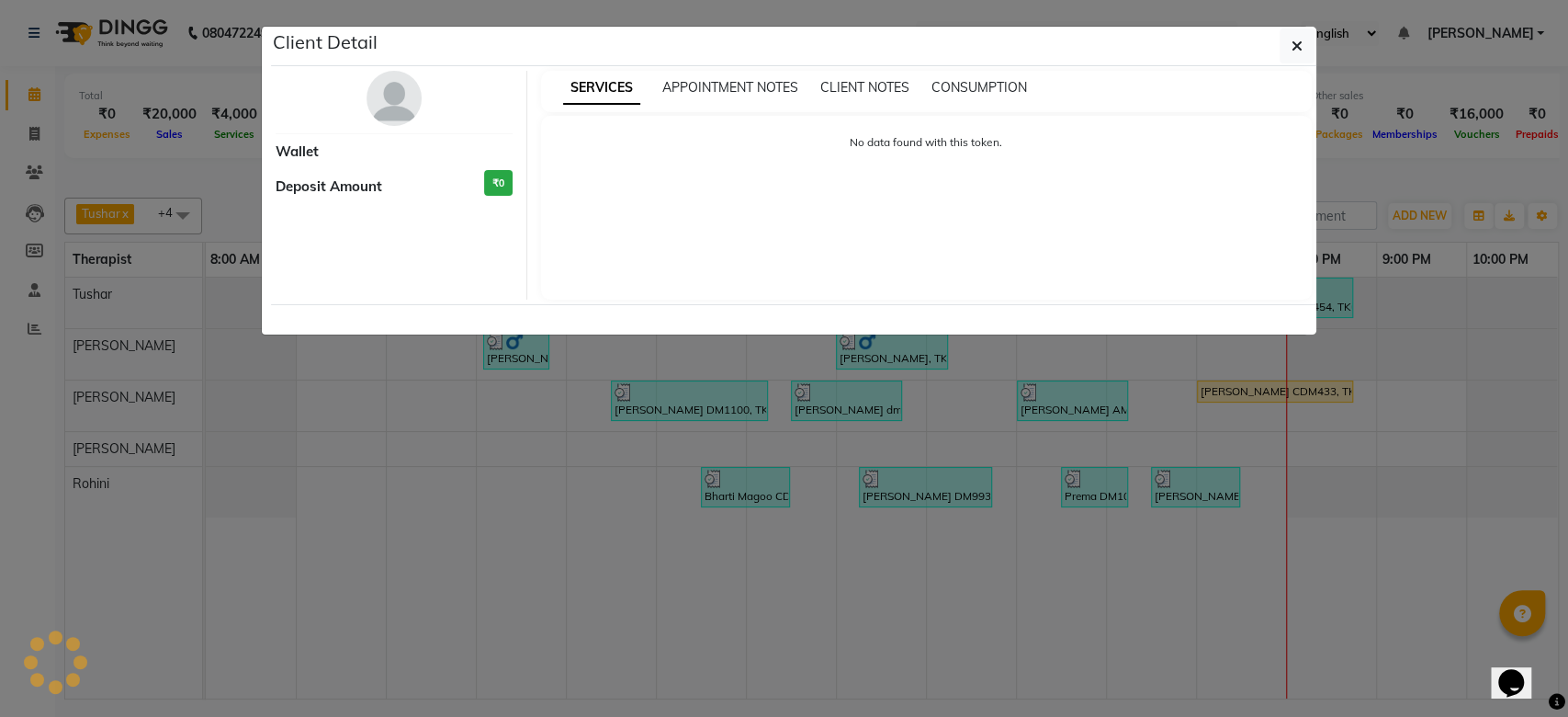
select select "3"
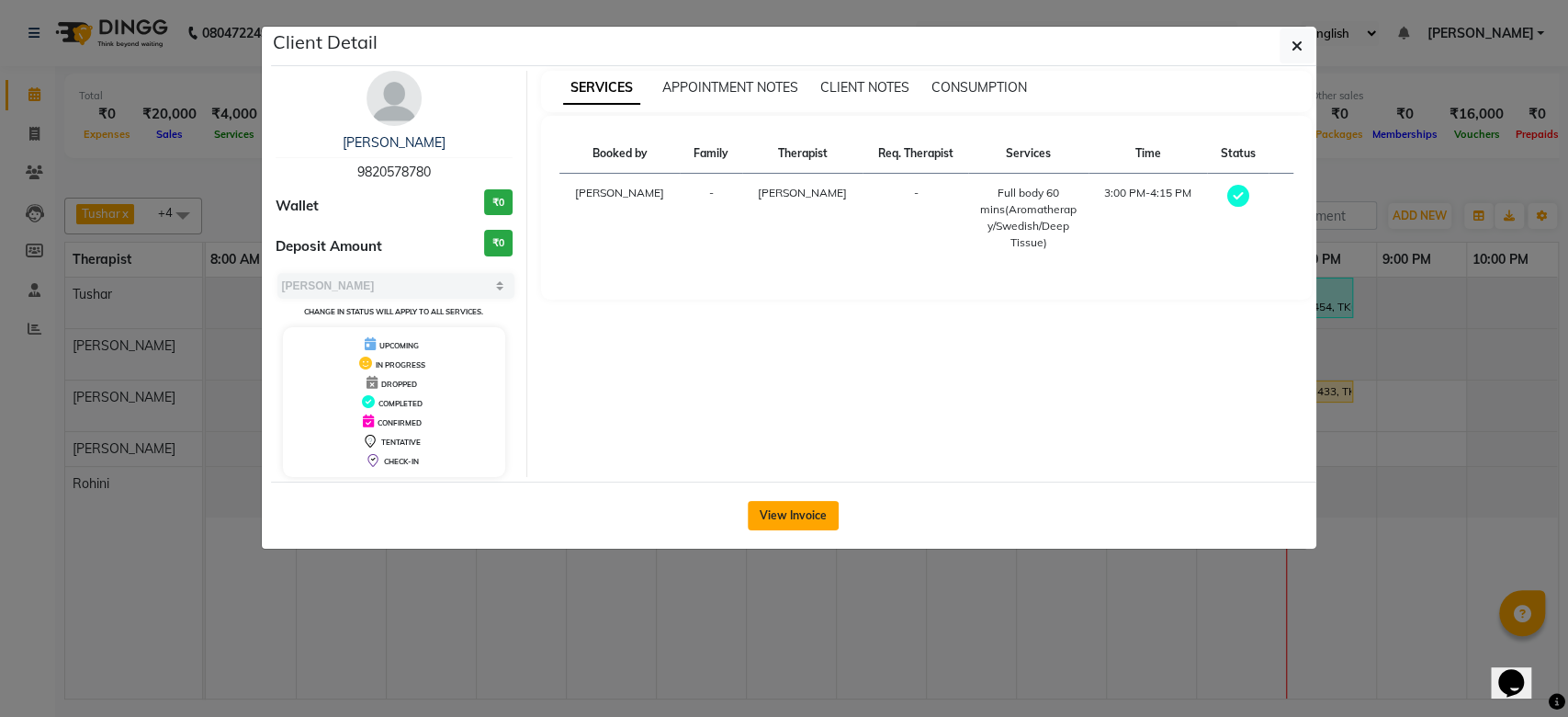
click at [800, 511] on button "View Invoice" at bounding box center [793, 516] width 91 height 30
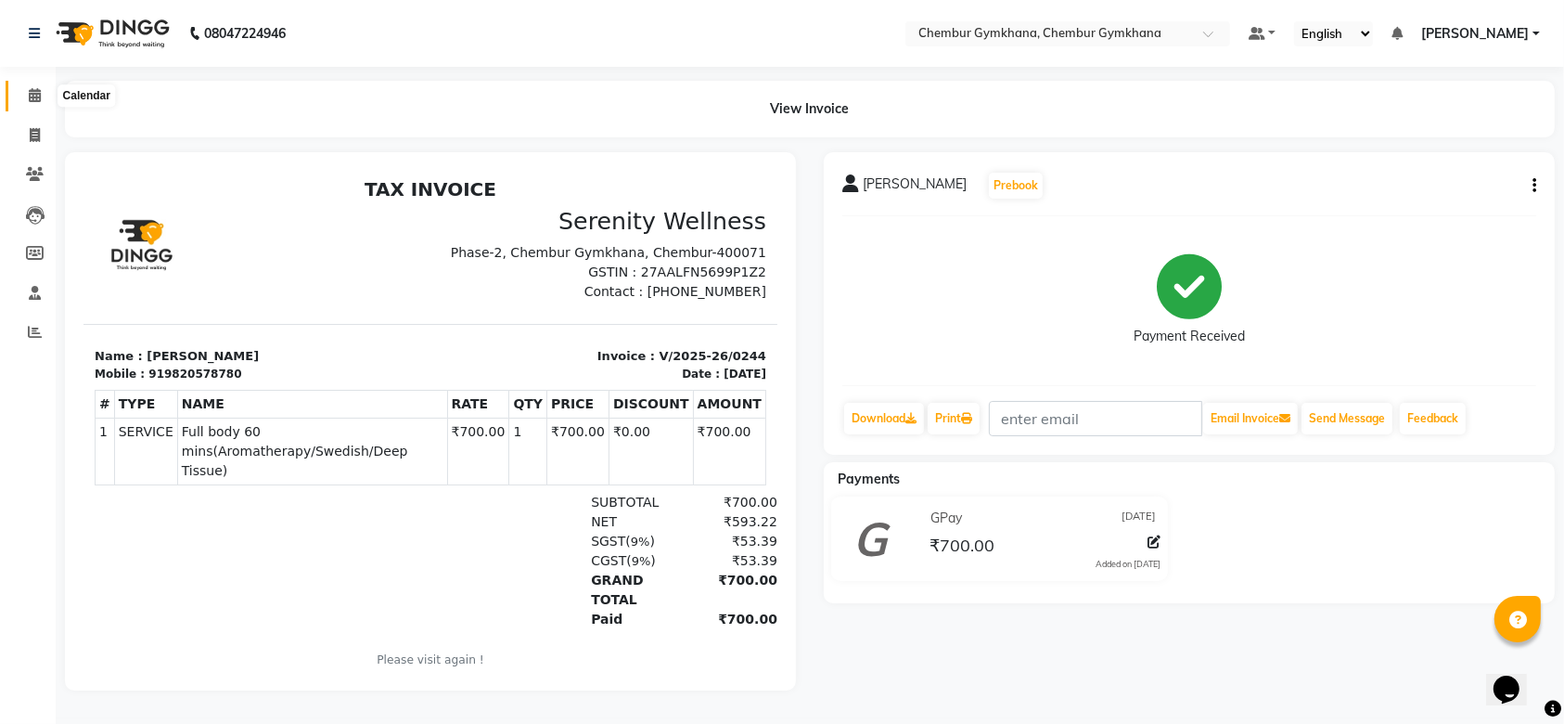
click at [37, 98] on icon at bounding box center [35, 95] width 12 height 14
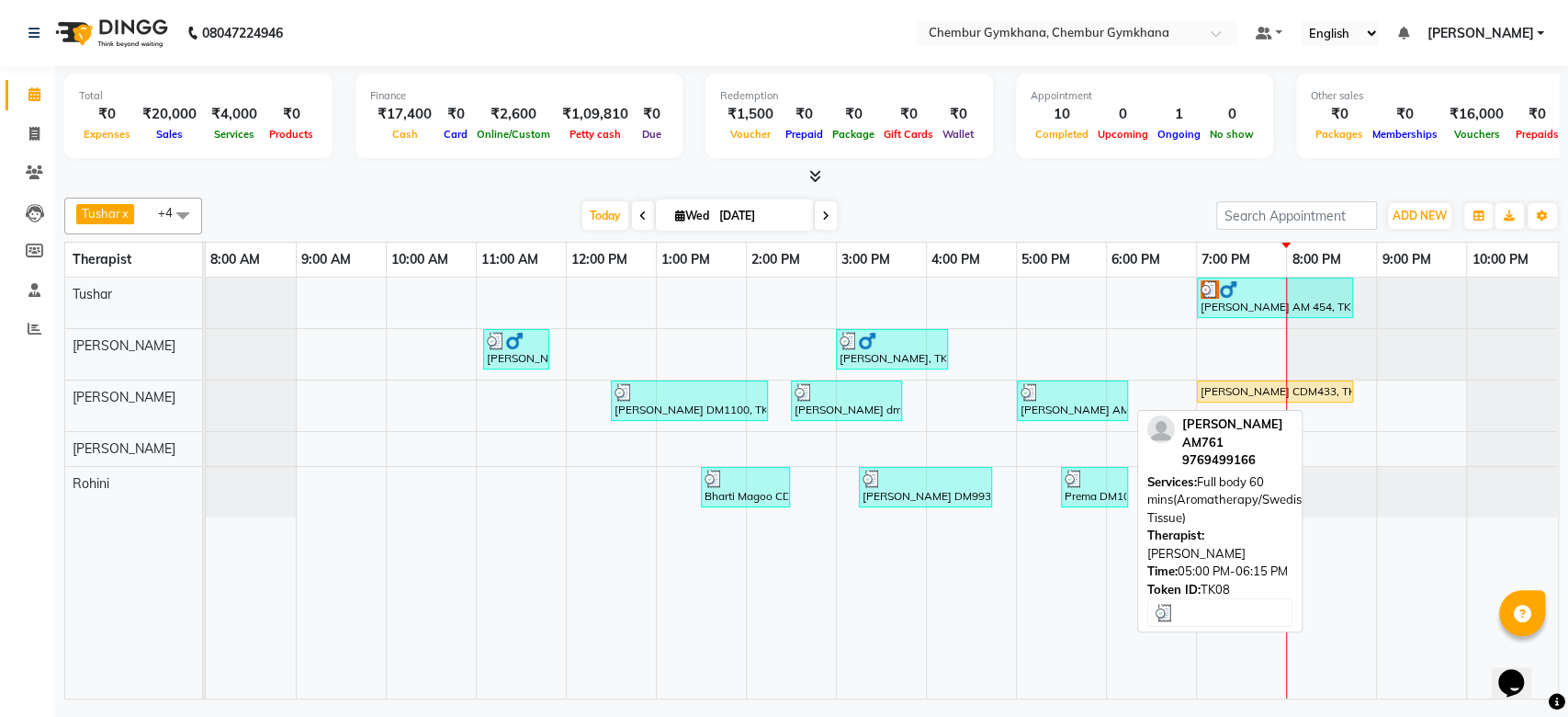
click at [1037, 404] on div "[PERSON_NAME] AM761, TK08, 05:00 PM-06:15 PM, Full body 60 mins(Aromatherapy/Sw…" at bounding box center [1072, 400] width 108 height 35
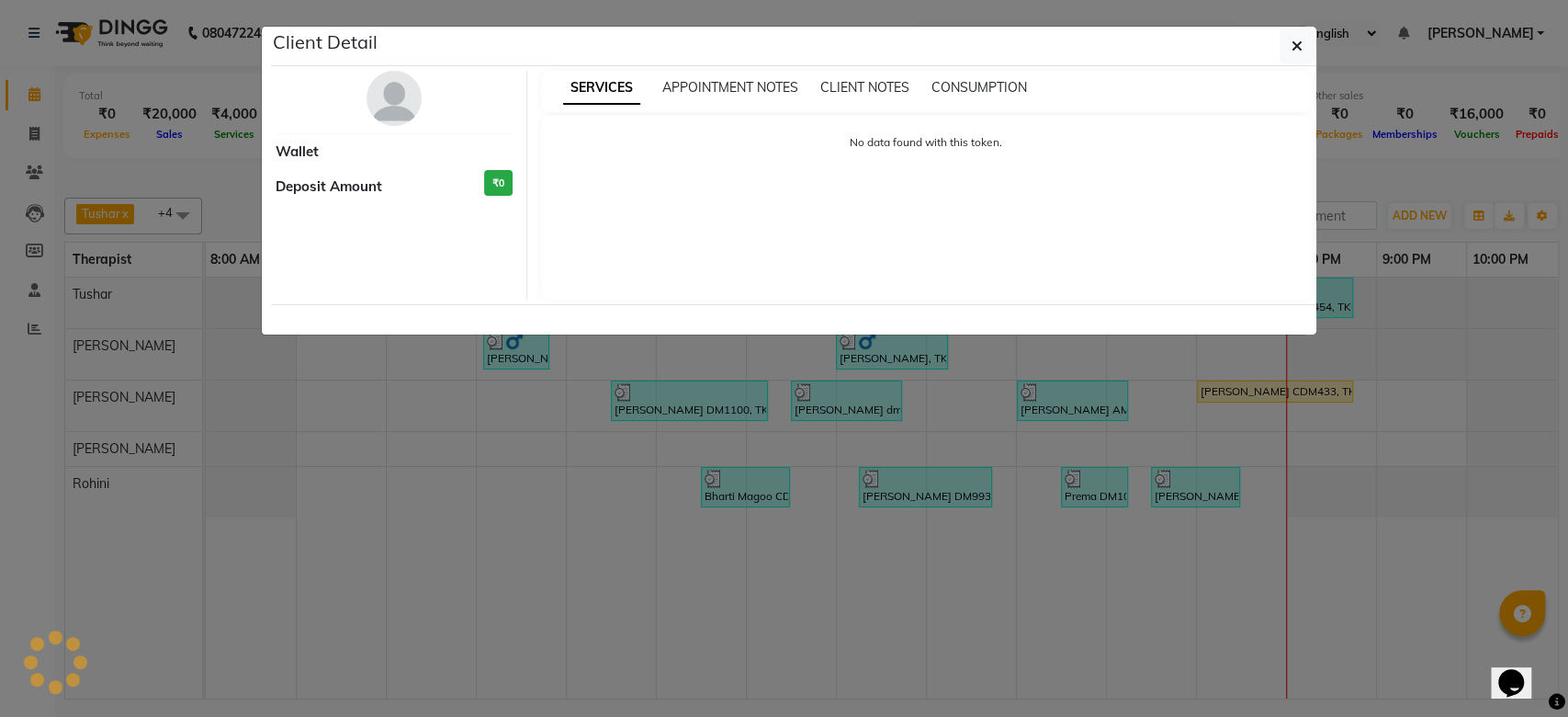
select select "3"
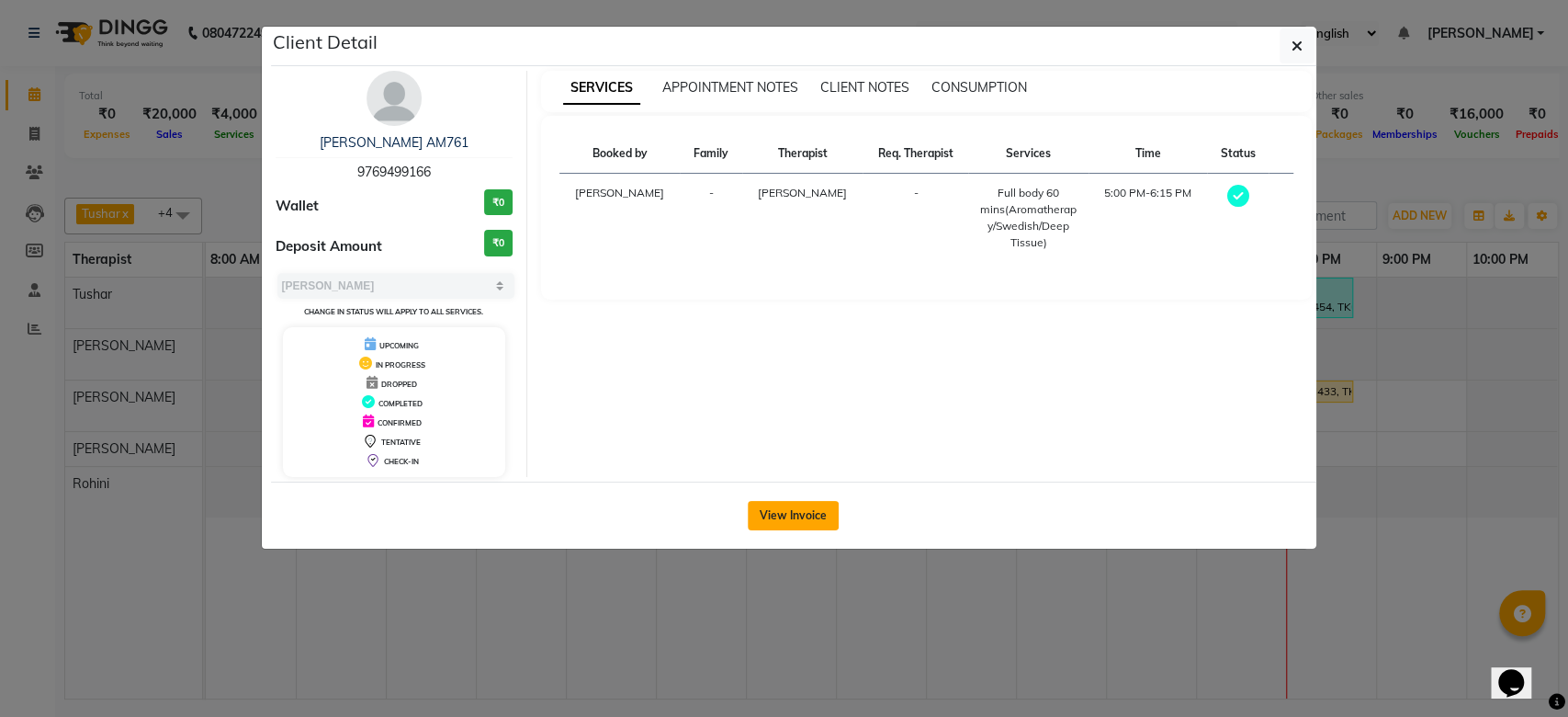
click at [769, 501] on button "View Invoice" at bounding box center [793, 516] width 91 height 30
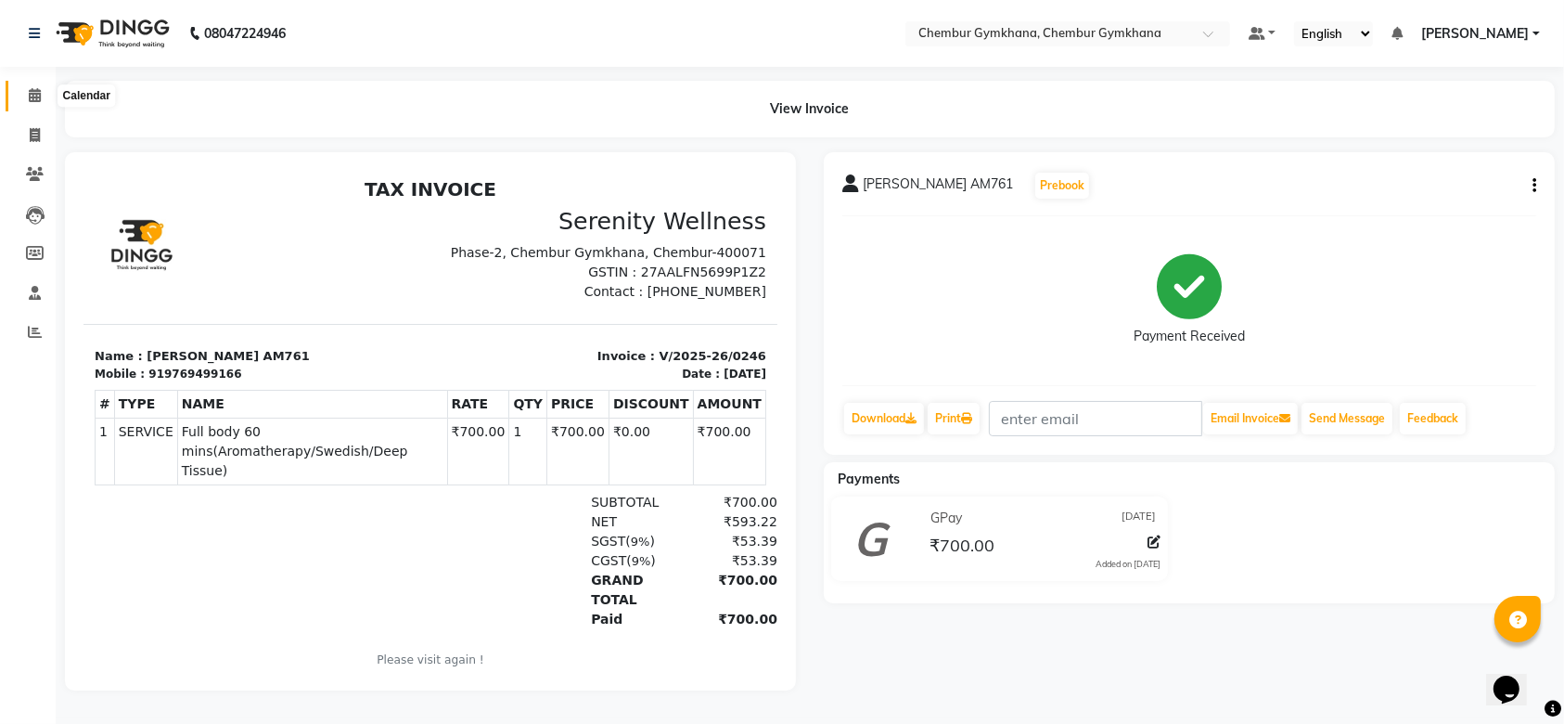
click at [32, 101] on icon at bounding box center [35, 95] width 12 height 14
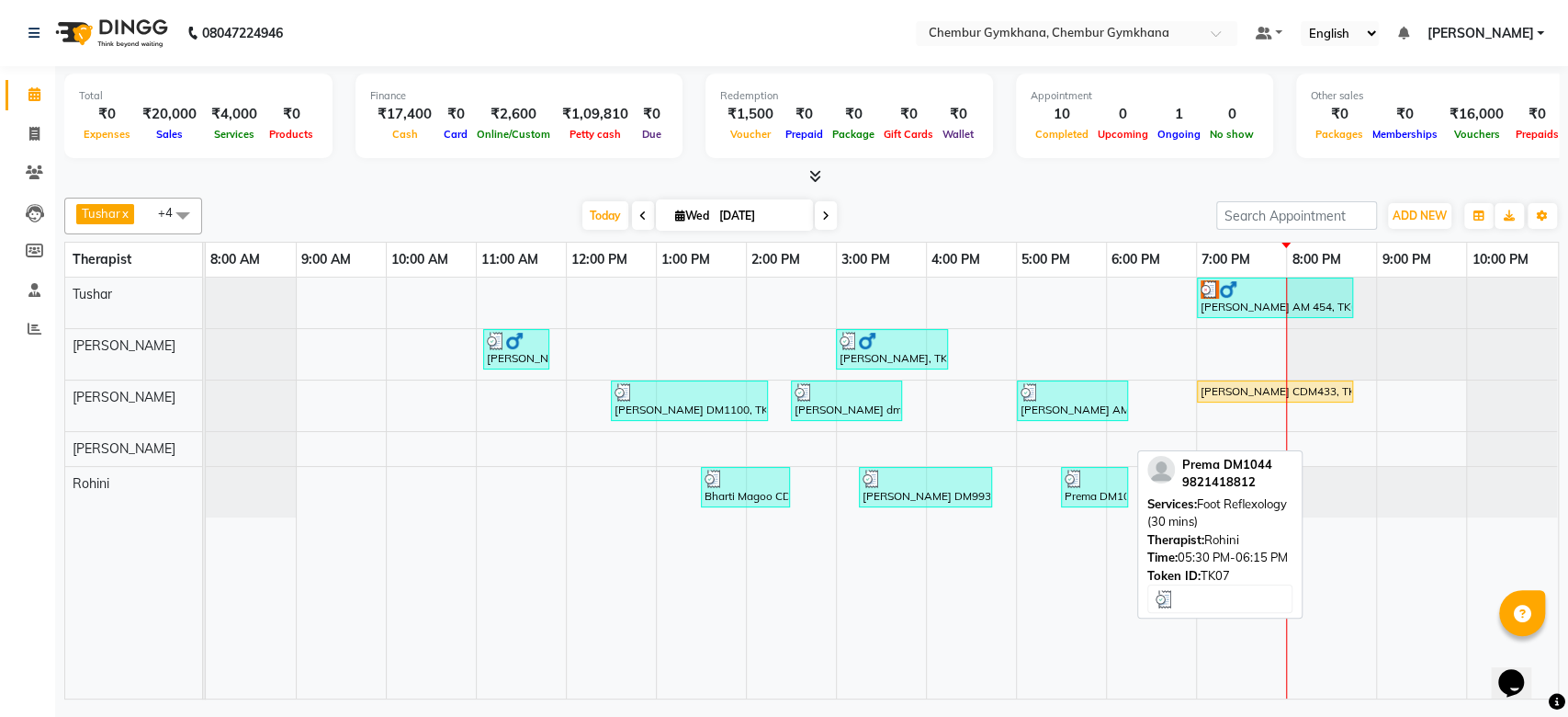
click at [1076, 474] on img at bounding box center [1073, 478] width 19 height 19
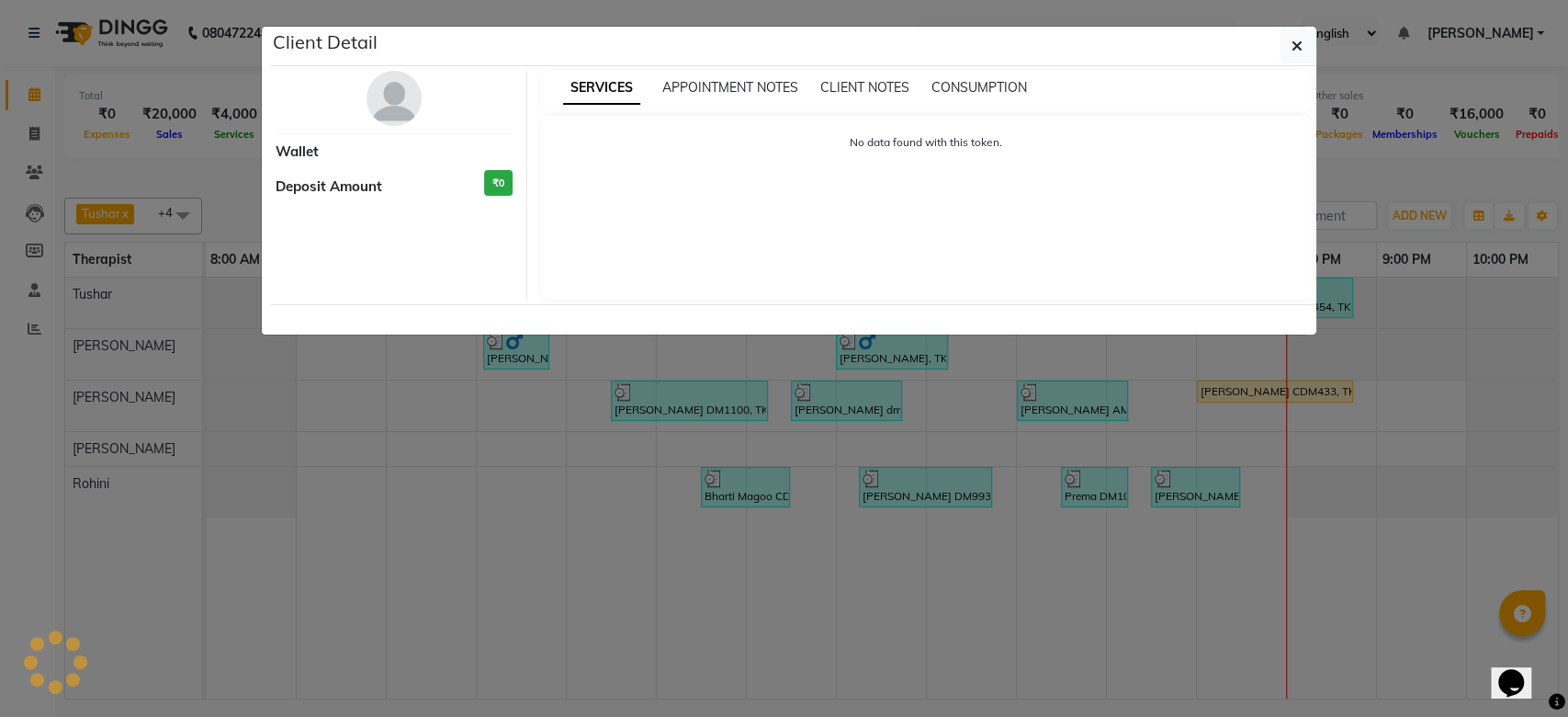
select select "3"
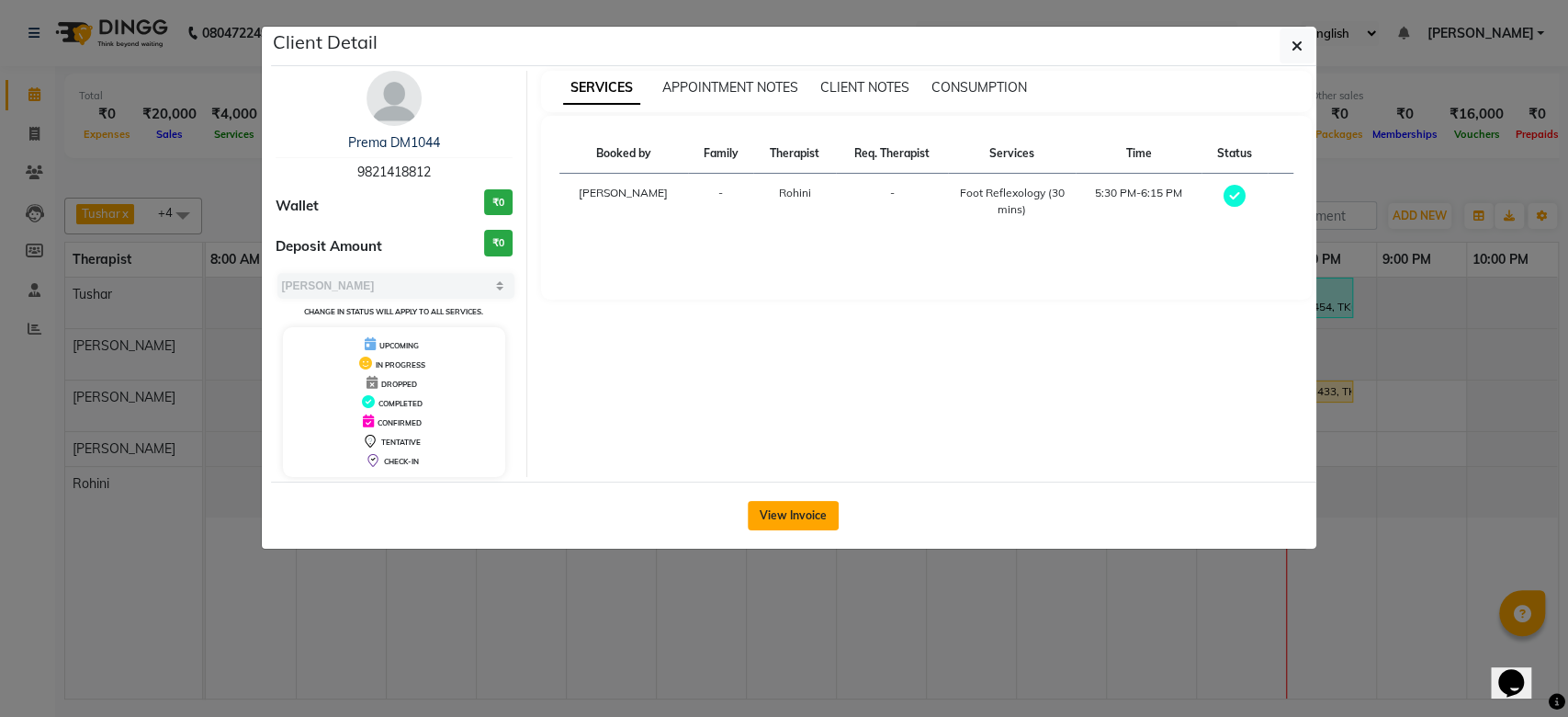
click at [807, 507] on button "View Invoice" at bounding box center [793, 516] width 91 height 30
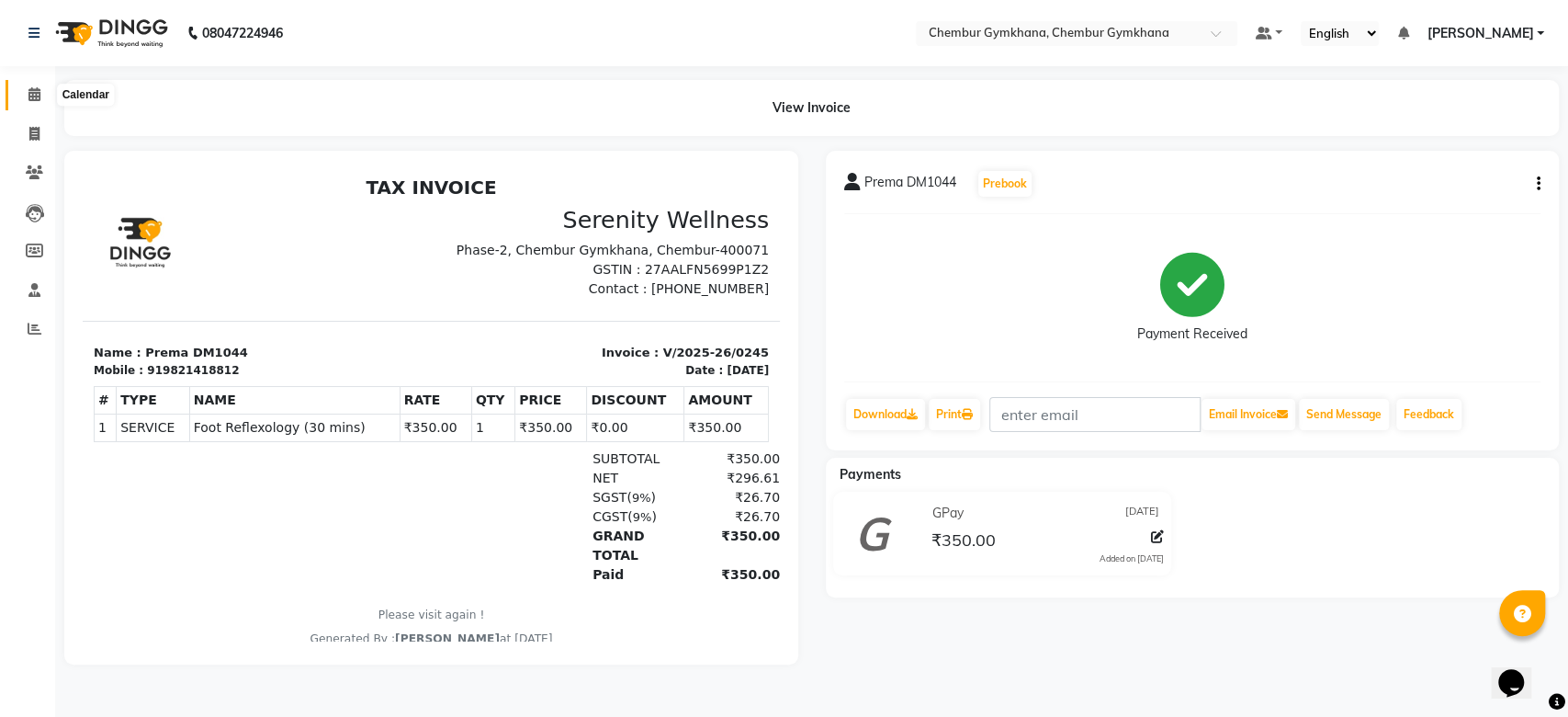
click at [26, 93] on span at bounding box center [35, 94] width 32 height 21
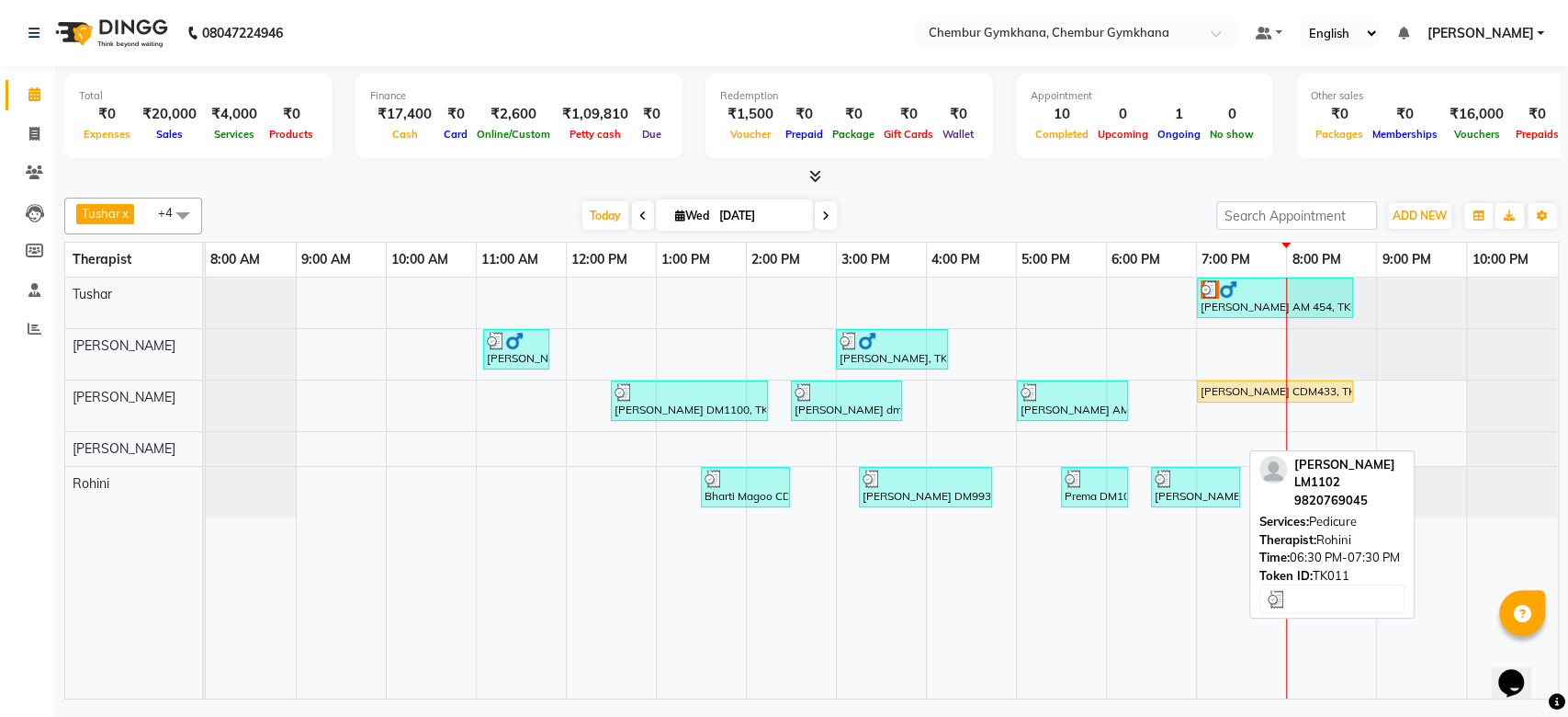
click at [1205, 492] on div "[PERSON_NAME] LM1102, TK11, 06:30 PM-07:30 PM, Pedicure" at bounding box center [1195, 486] width 85 height 35
select select "3"
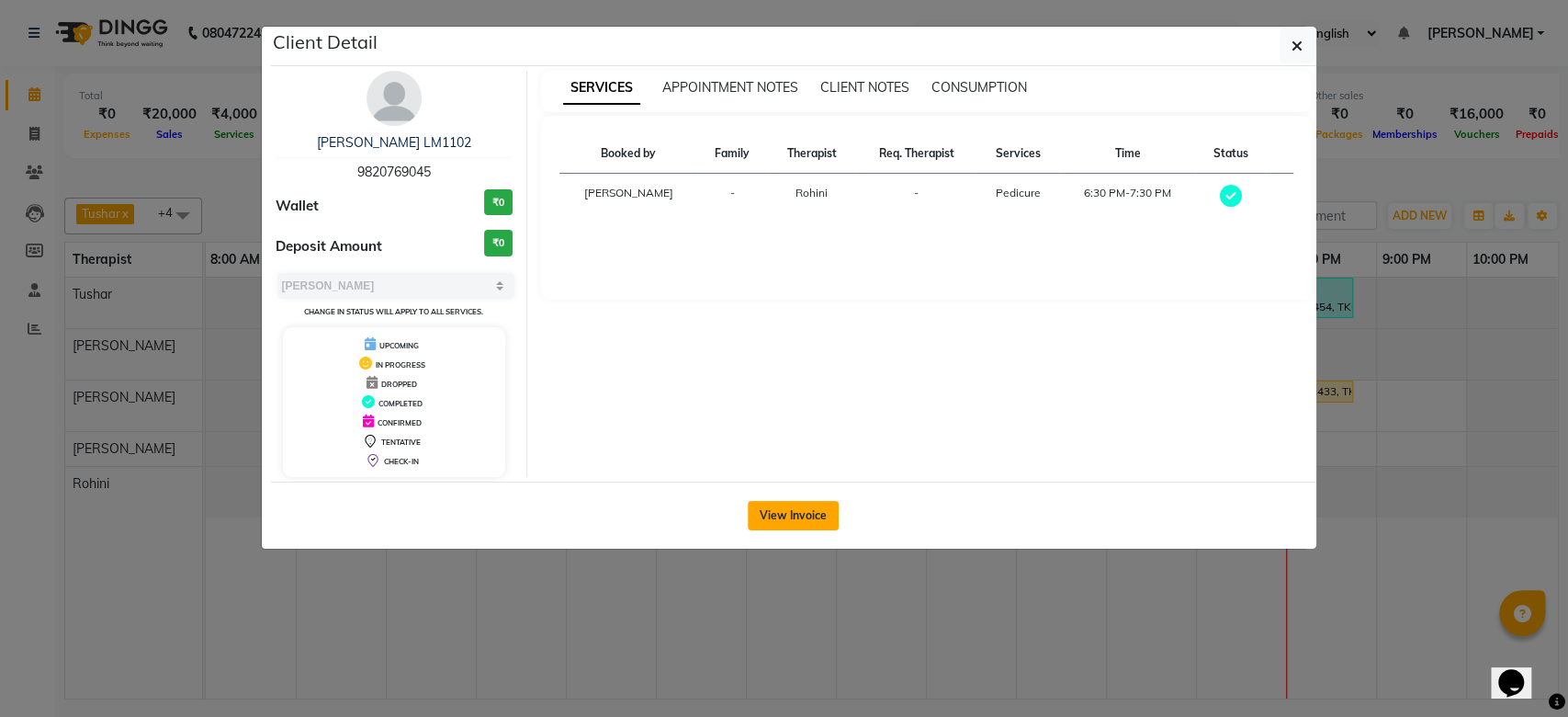
click at [808, 520] on button "View Invoice" at bounding box center [793, 516] width 91 height 30
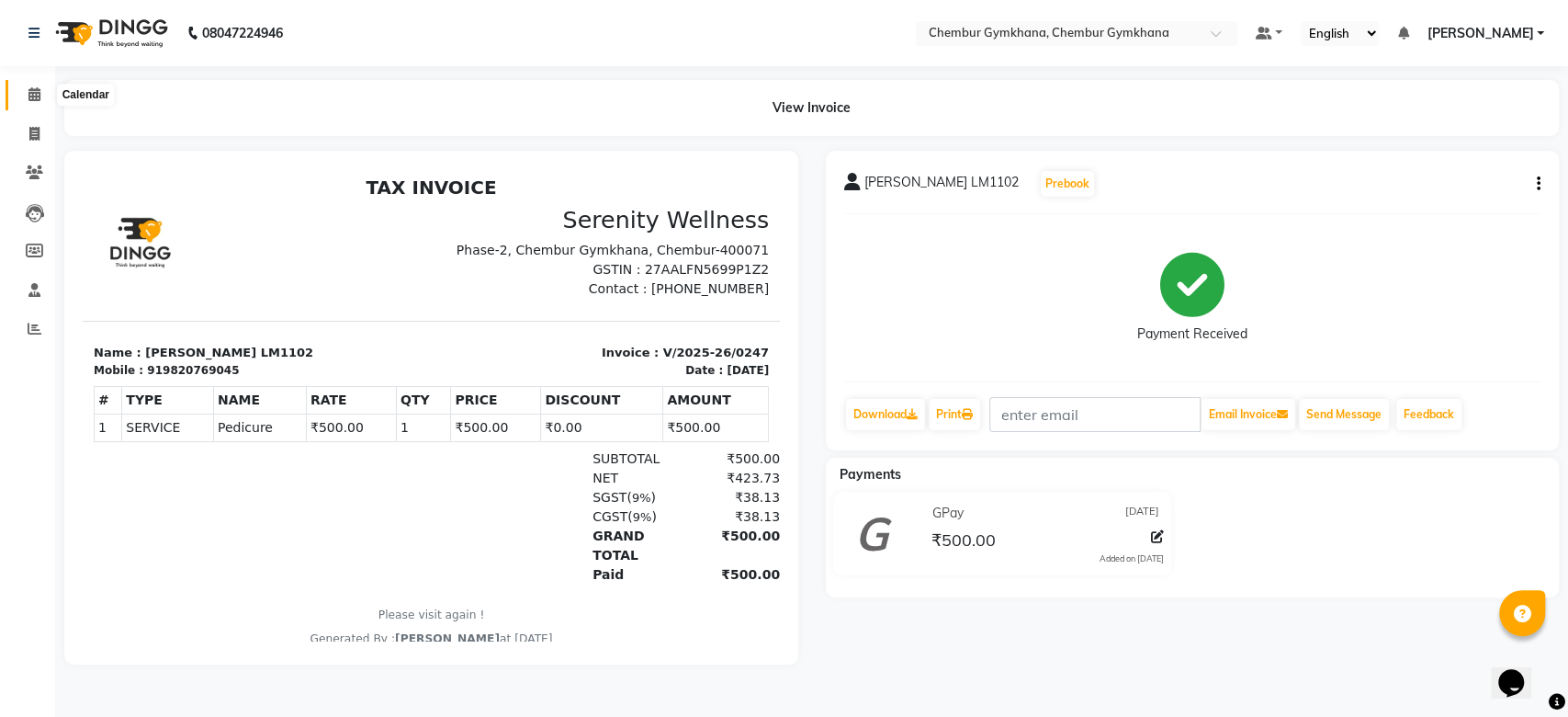
click at [32, 99] on icon at bounding box center [35, 94] width 12 height 14
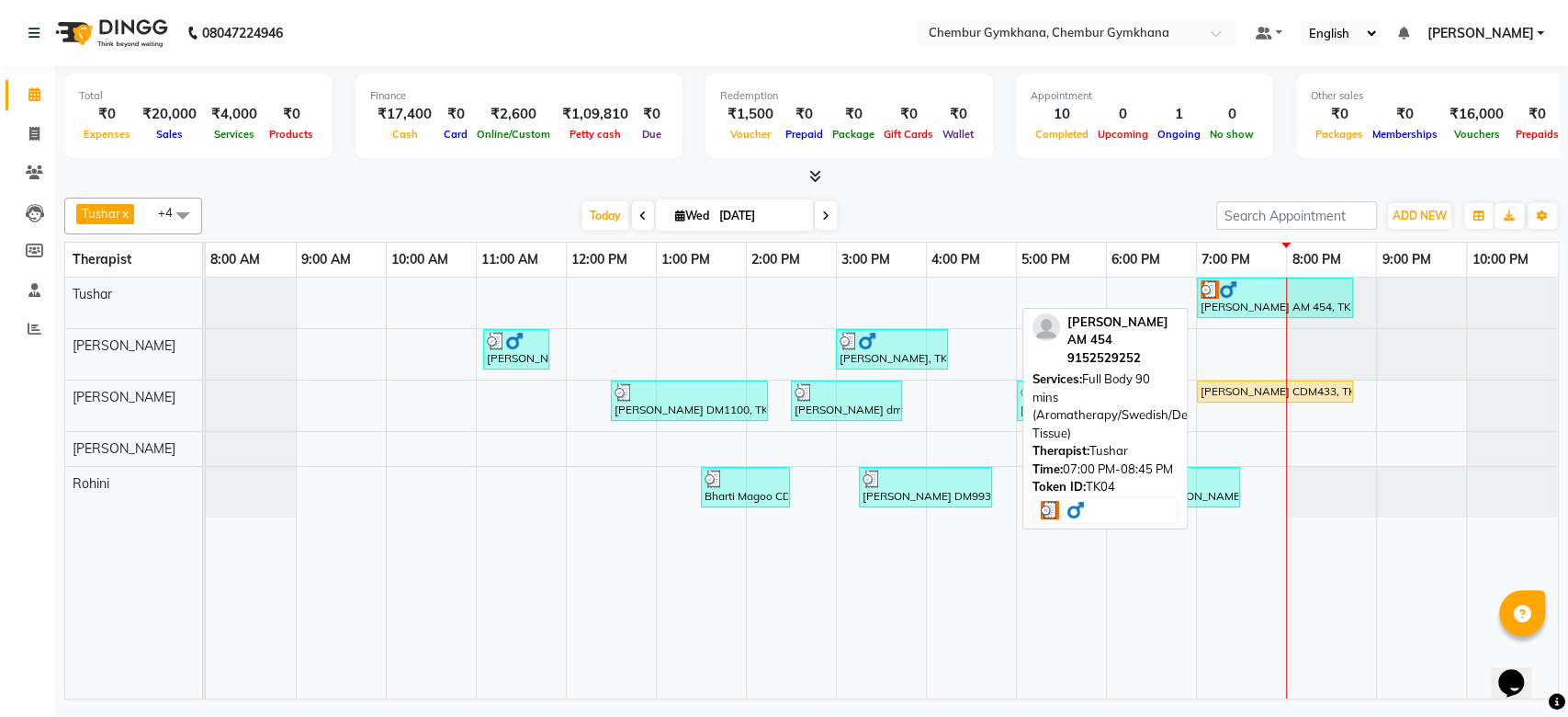
click at [1243, 300] on div "[PERSON_NAME] AM 454, TK04, 07:00 PM-08:45 PM, Full Body 90 mins (Aromatherapy/…" at bounding box center [1275, 297] width 152 height 35
select select "3"
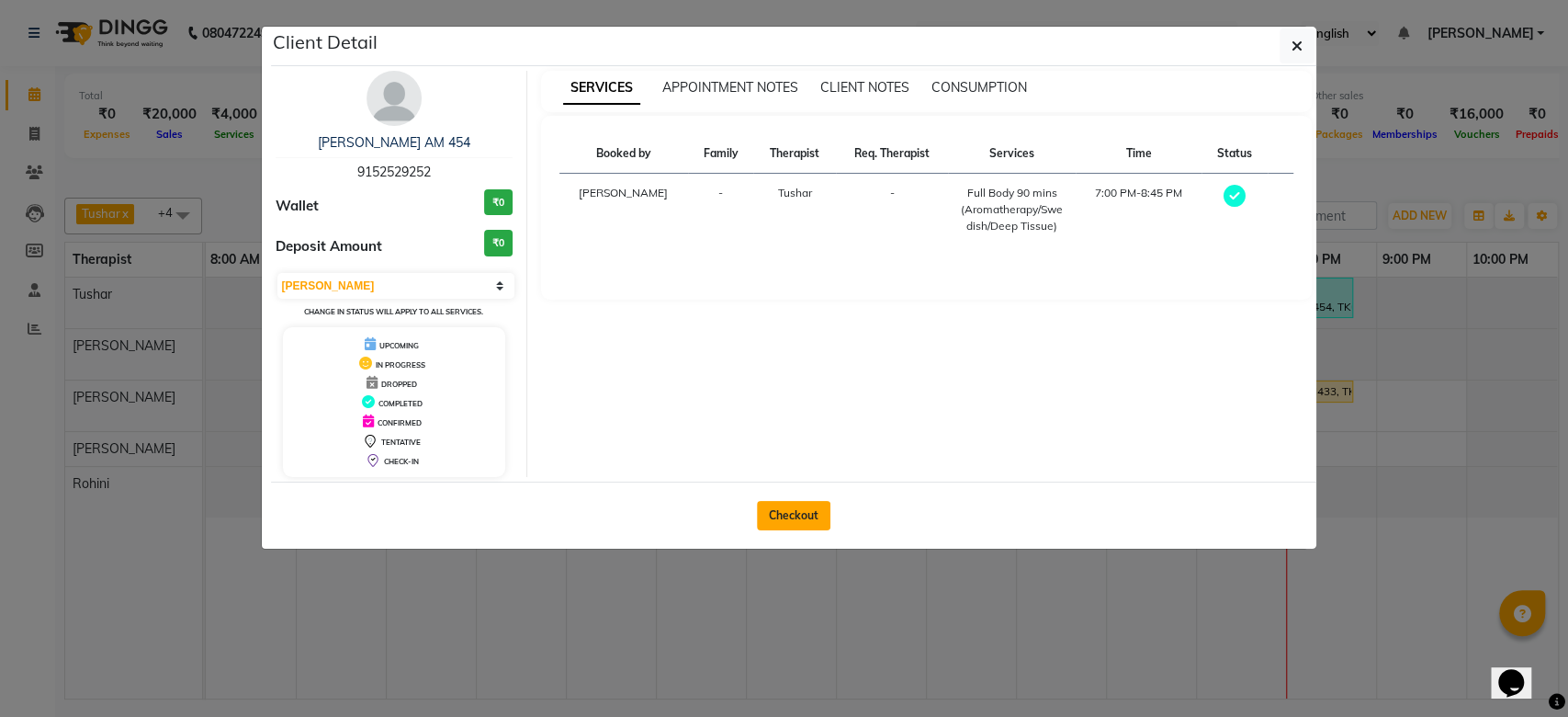
click at [801, 506] on button "Checkout" at bounding box center [794, 516] width 73 height 30
select select "8754"
select select "service"
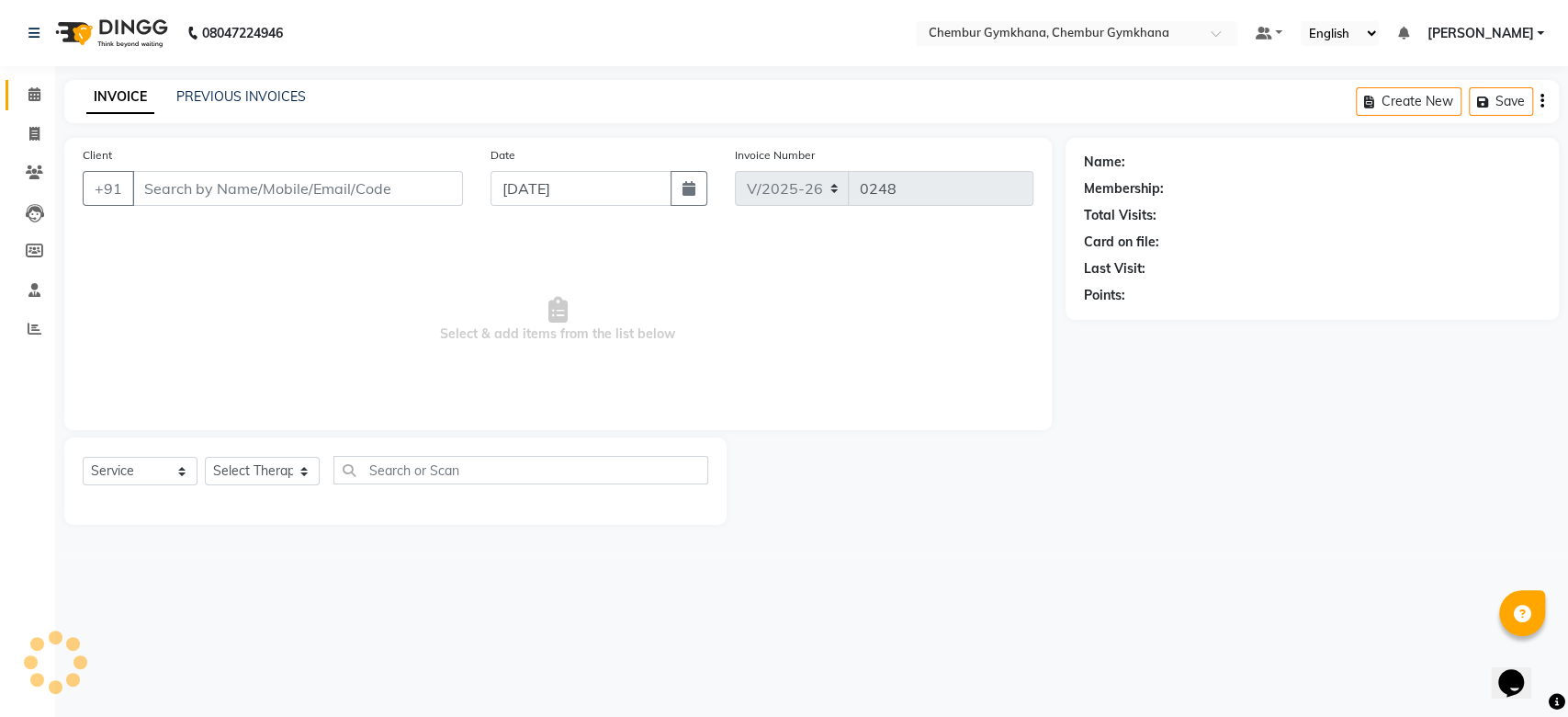
type input "9152529252"
select select "88851"
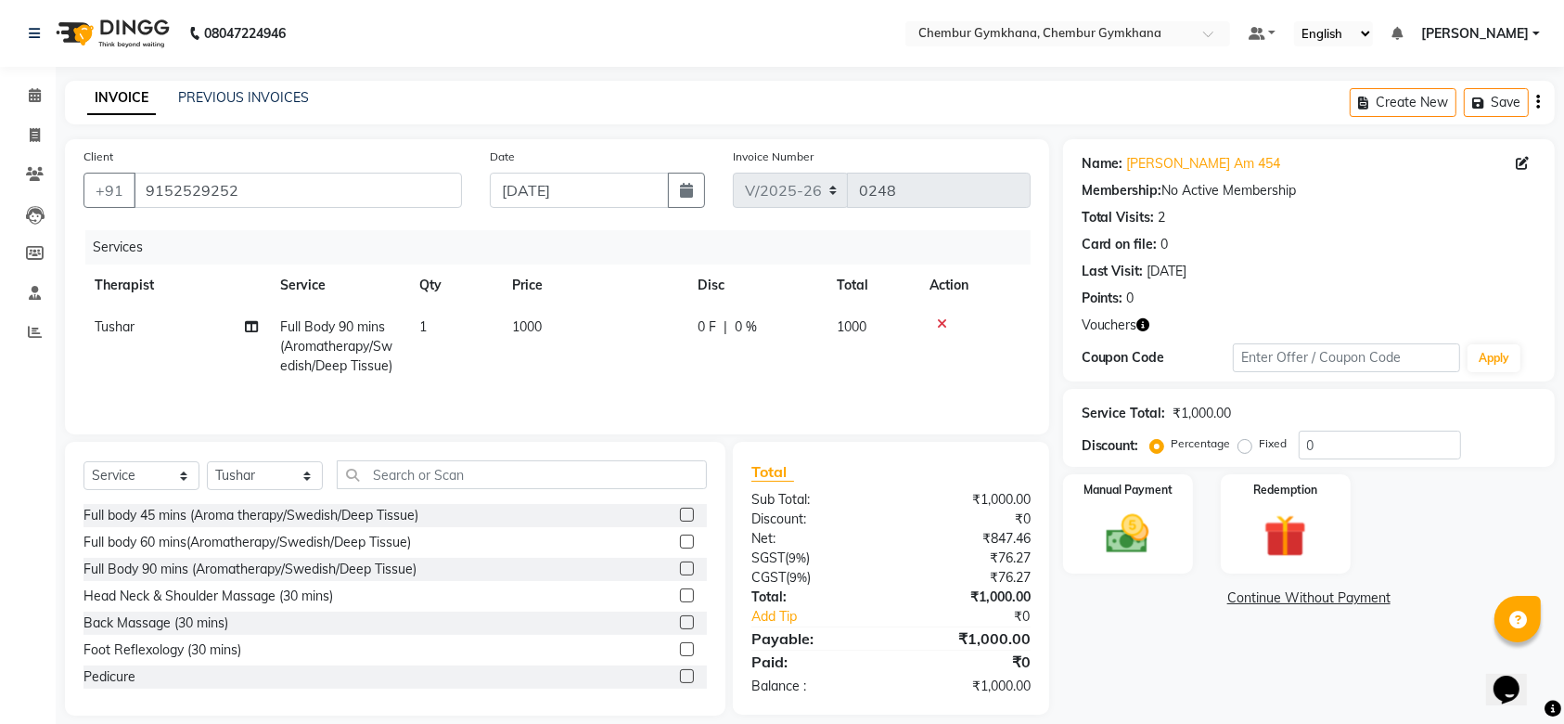
click at [809, 509] on div "Sub Total:" at bounding box center [814, 499] width 153 height 19
click at [36, 89] on icon at bounding box center [35, 95] width 12 height 14
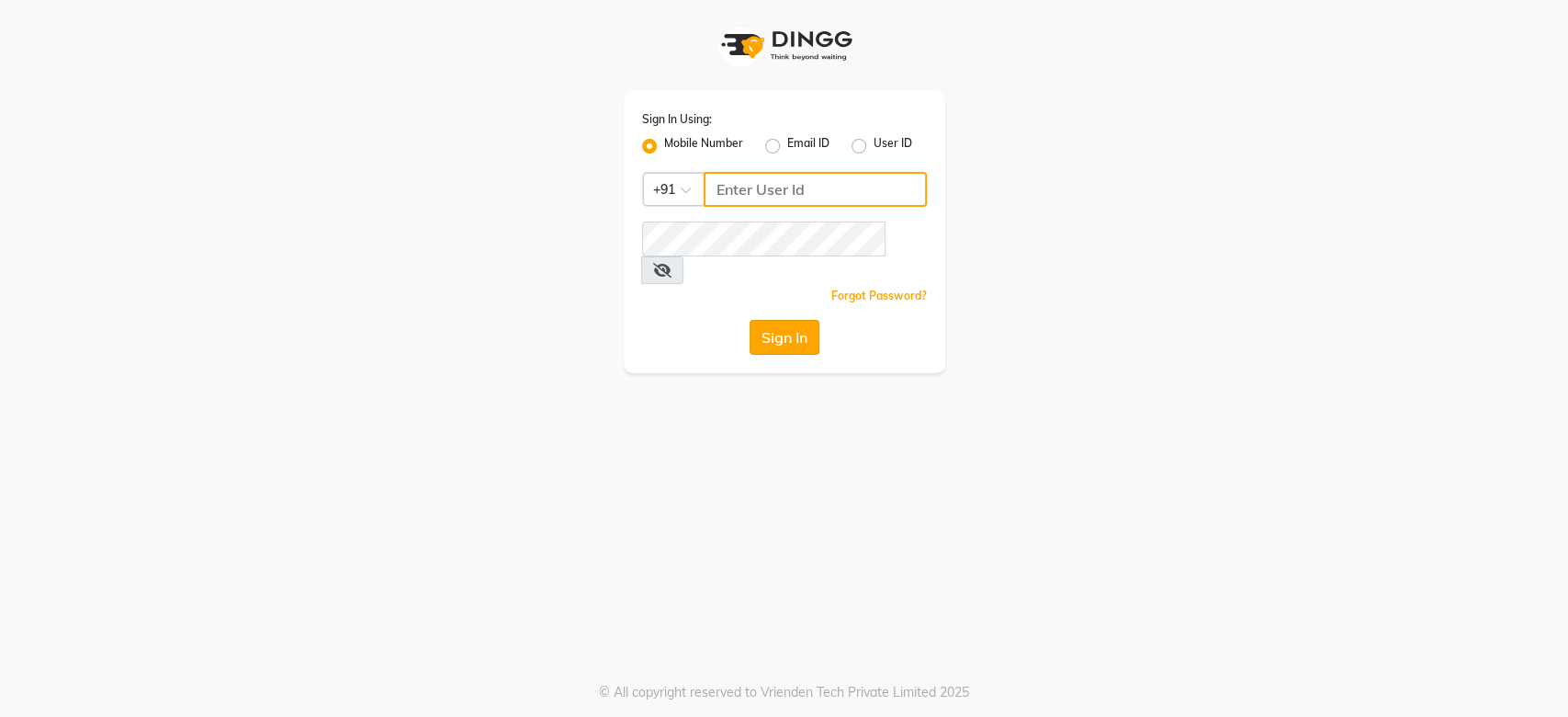
type input "9821414342"
click at [763, 320] on button "Sign In" at bounding box center [784, 337] width 70 height 35
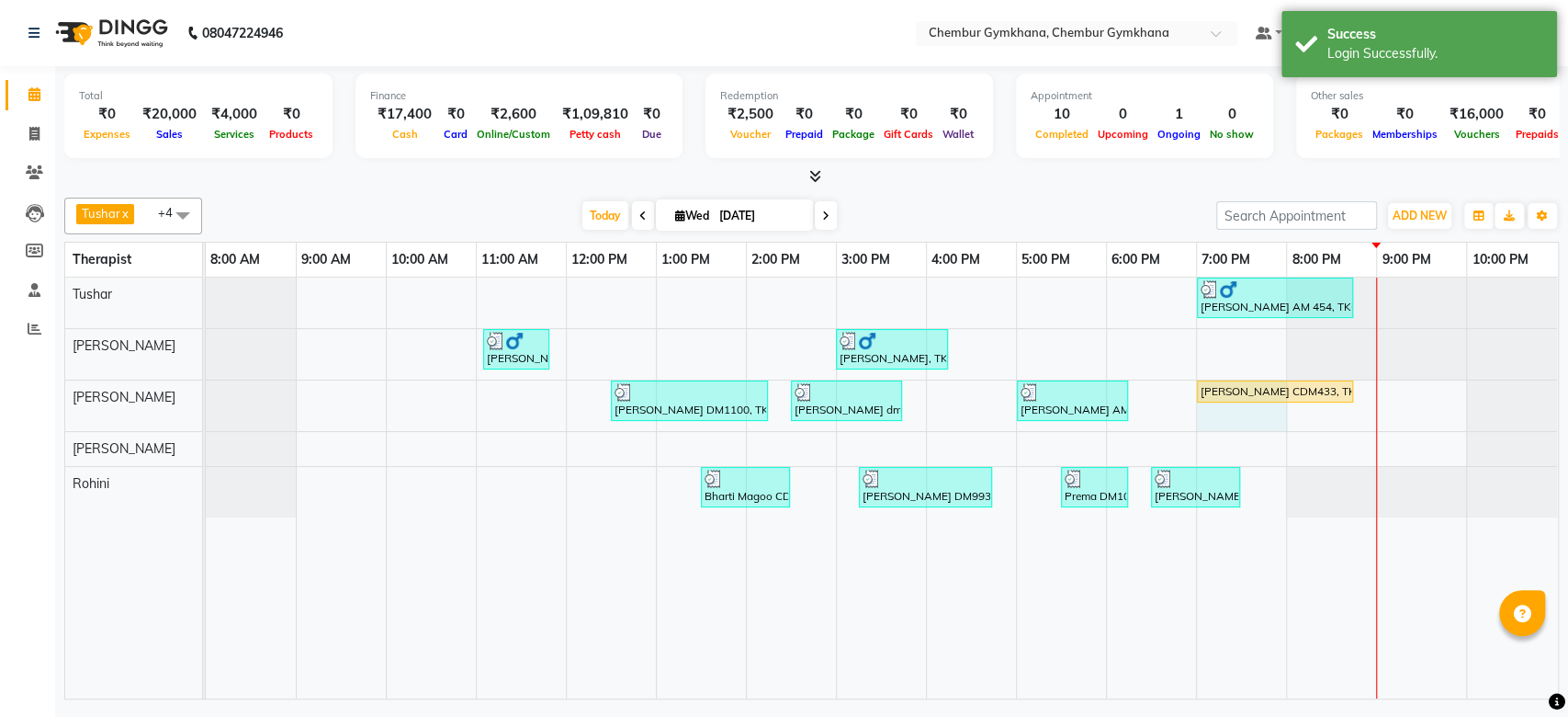
click at [1283, 401] on div "[PERSON_NAME] AM 454, TK04, 07:00 PM-08:45 PM, Full Body 90 mins (Aromatherapy/…" at bounding box center [882, 487] width 1352 height 421
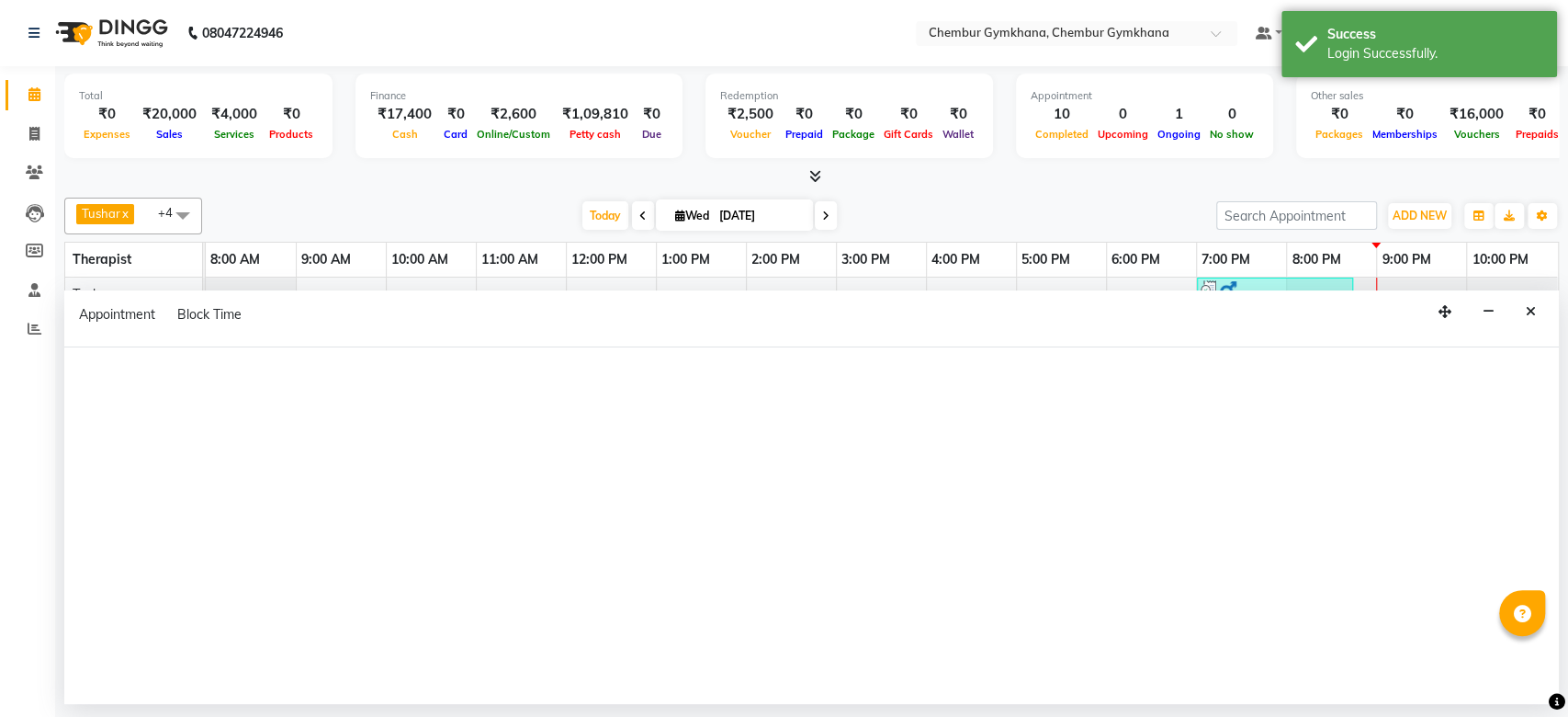
click at [1282, 396] on div at bounding box center [812, 526] width 1495 height 357
select select "89042"
select select "tentative"
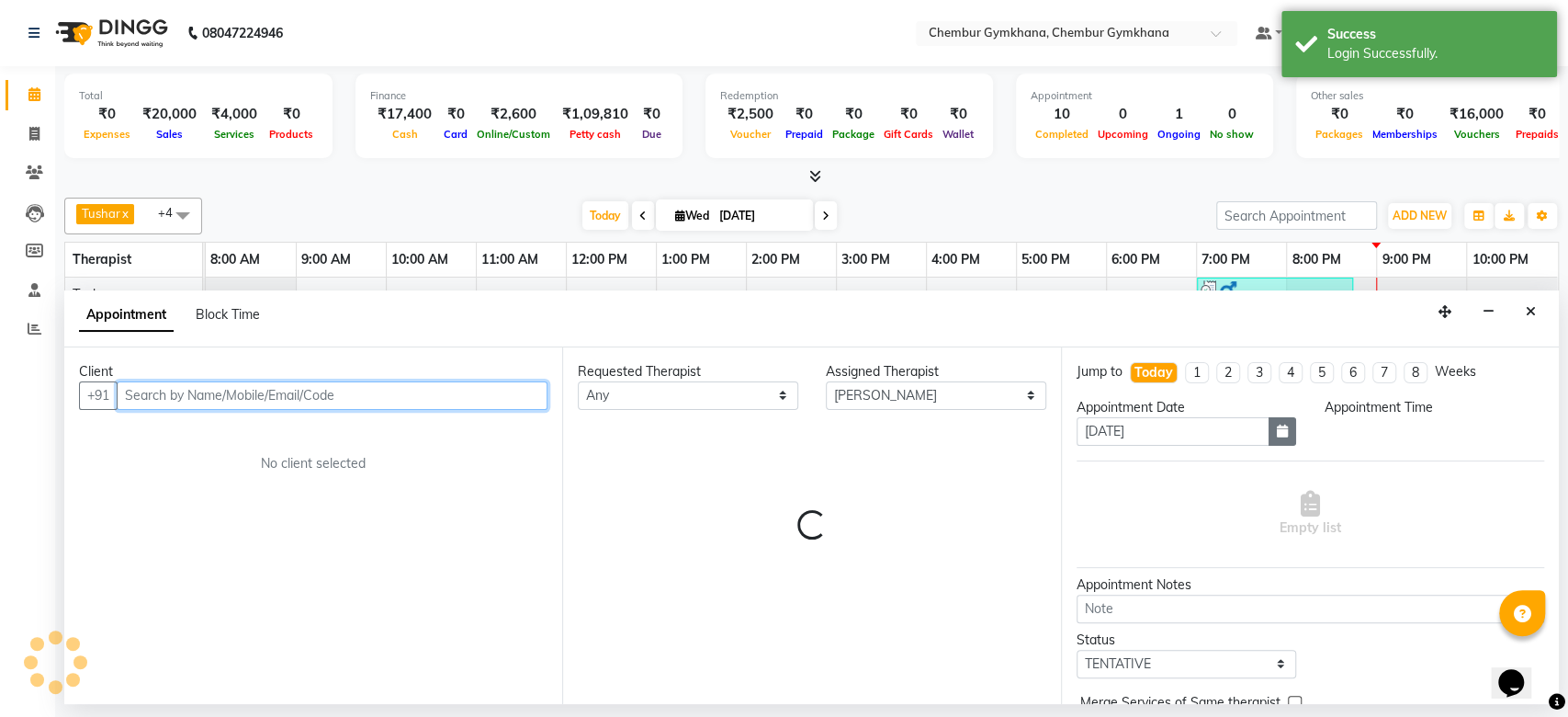
select select "1140"
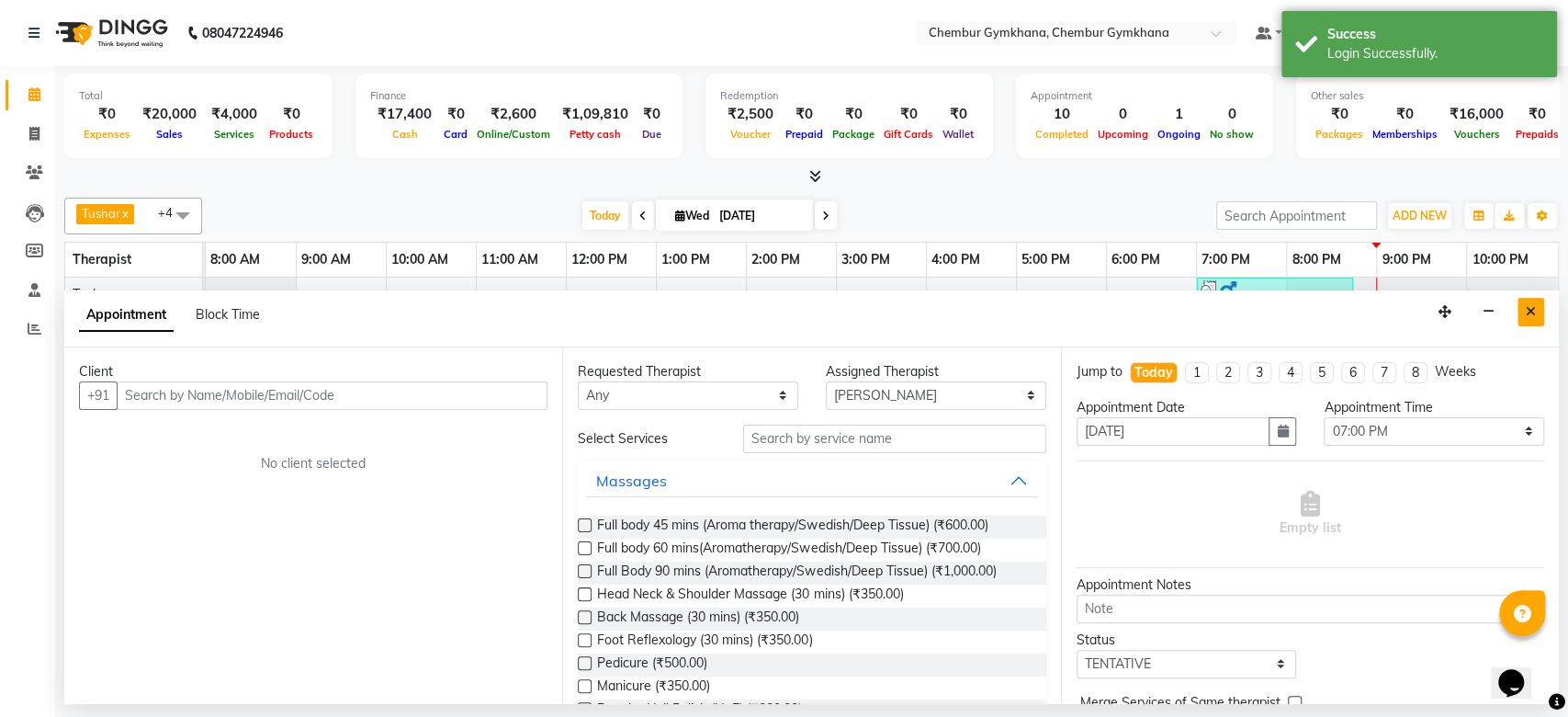
click at [1526, 319] on button "Close" at bounding box center [1530, 312] width 27 height 29
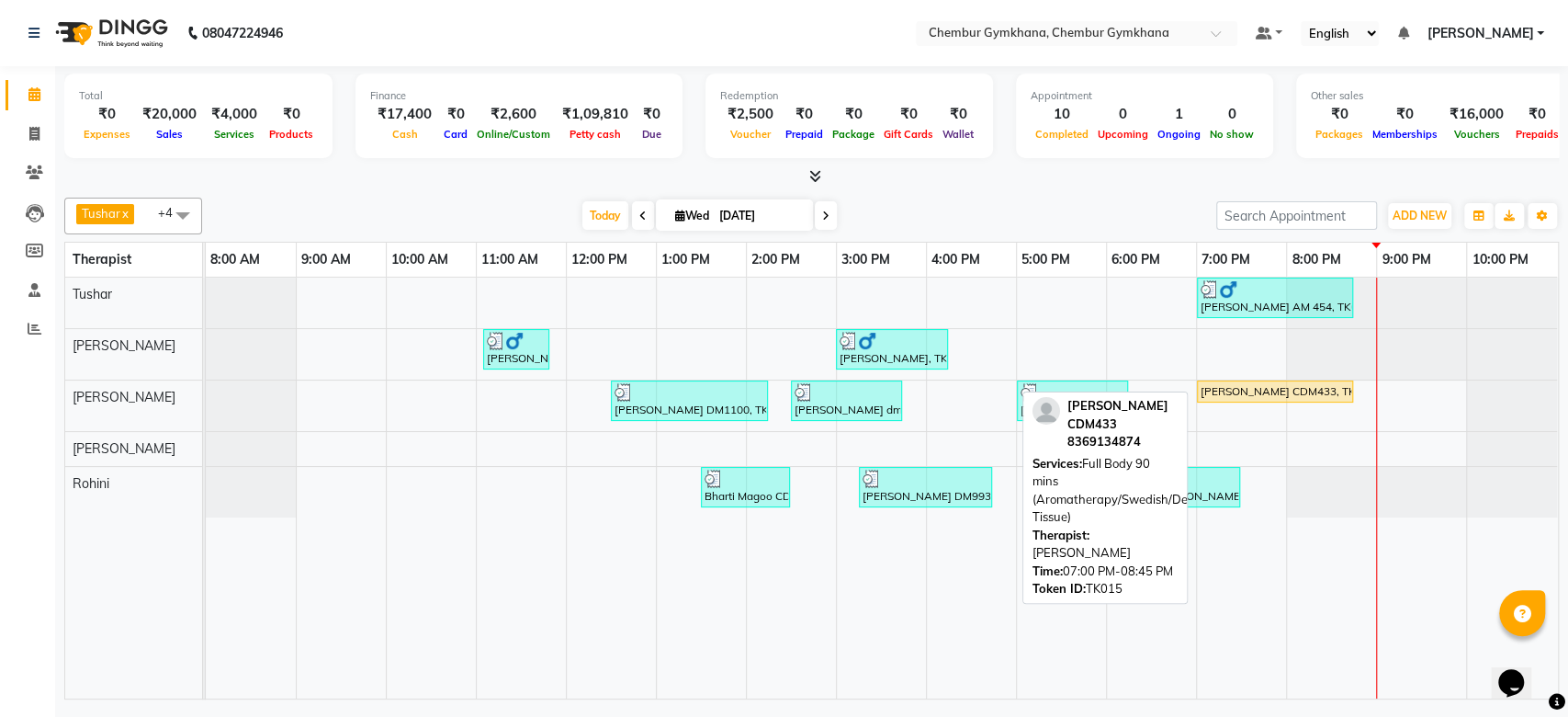
click at [1290, 390] on div "[PERSON_NAME] CDM433, TK15, 07:00 PM-08:45 PM, Full Body 90 mins (Aromatherapy/…" at bounding box center [1275, 391] width 152 height 17
select select "1"
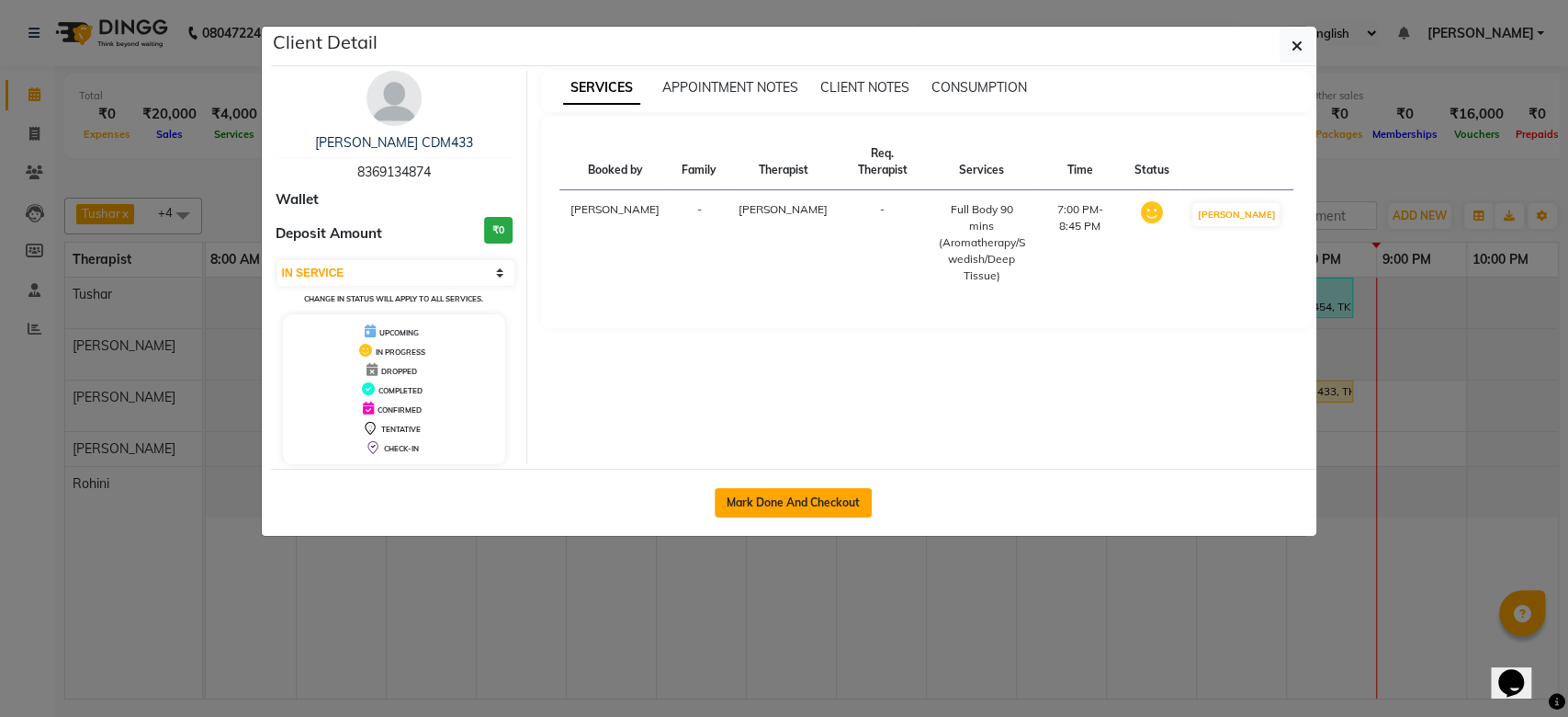
click at [852, 496] on button "Mark Done And Checkout" at bounding box center [793, 503] width 157 height 30
select select "8754"
select select "service"
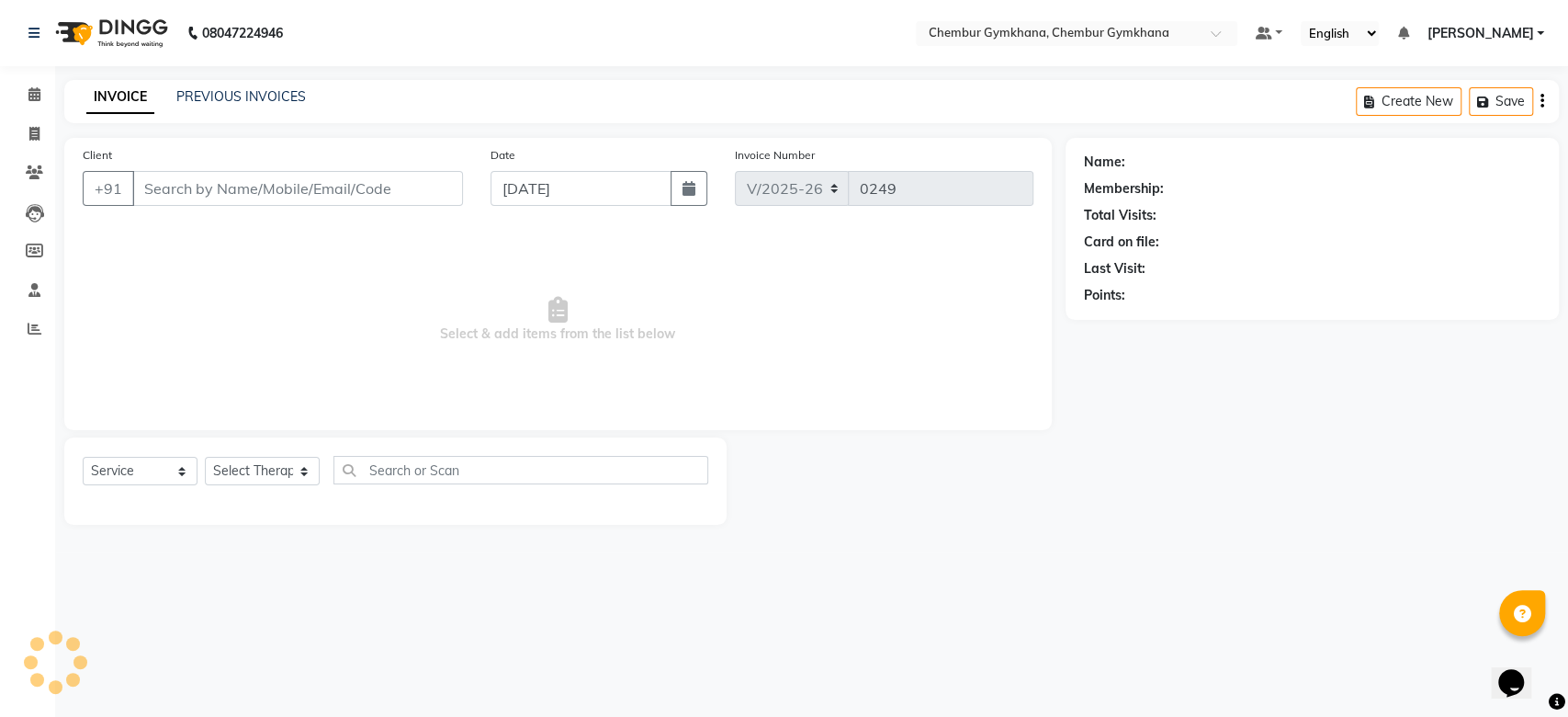
type input "8369134874"
select select "89042"
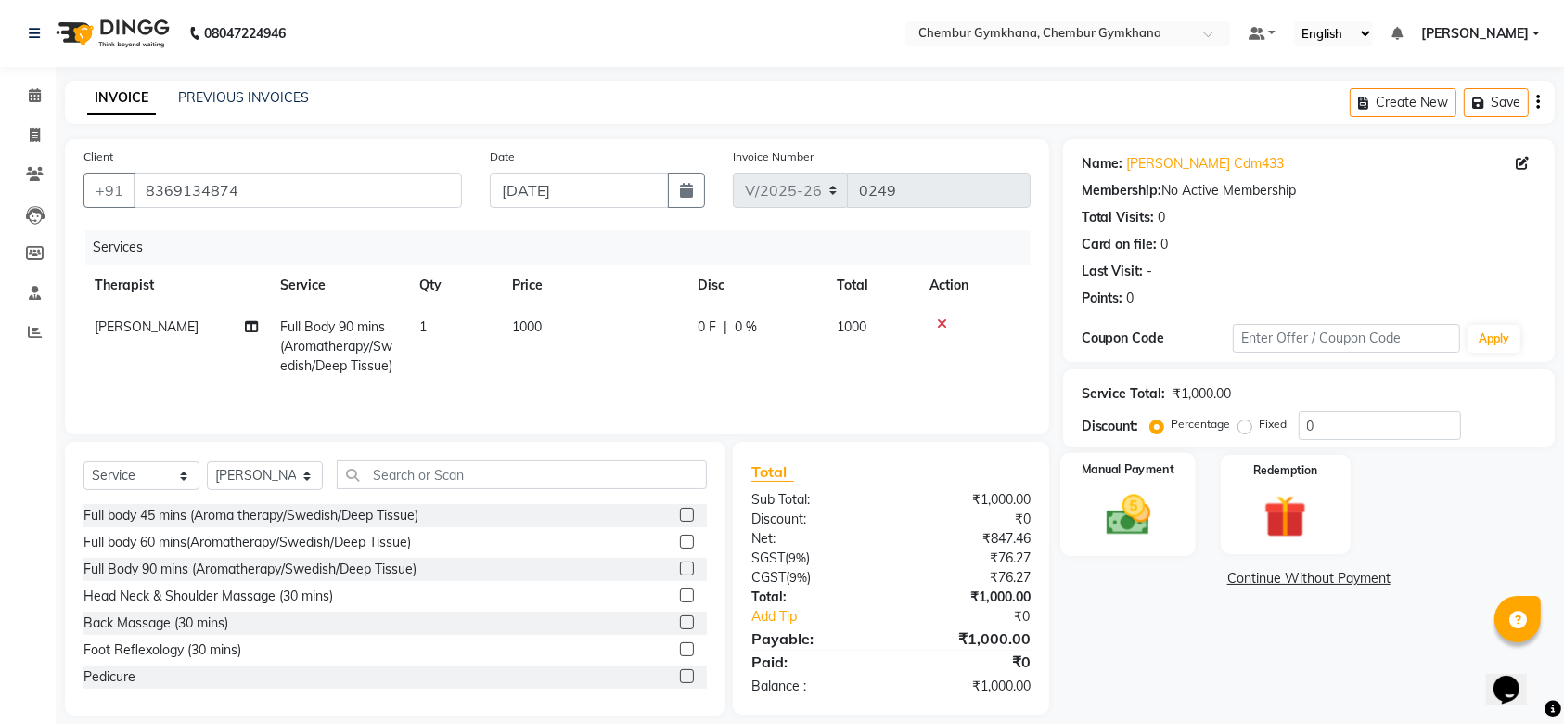
click at [1132, 511] on img at bounding box center [1128, 514] width 72 height 51
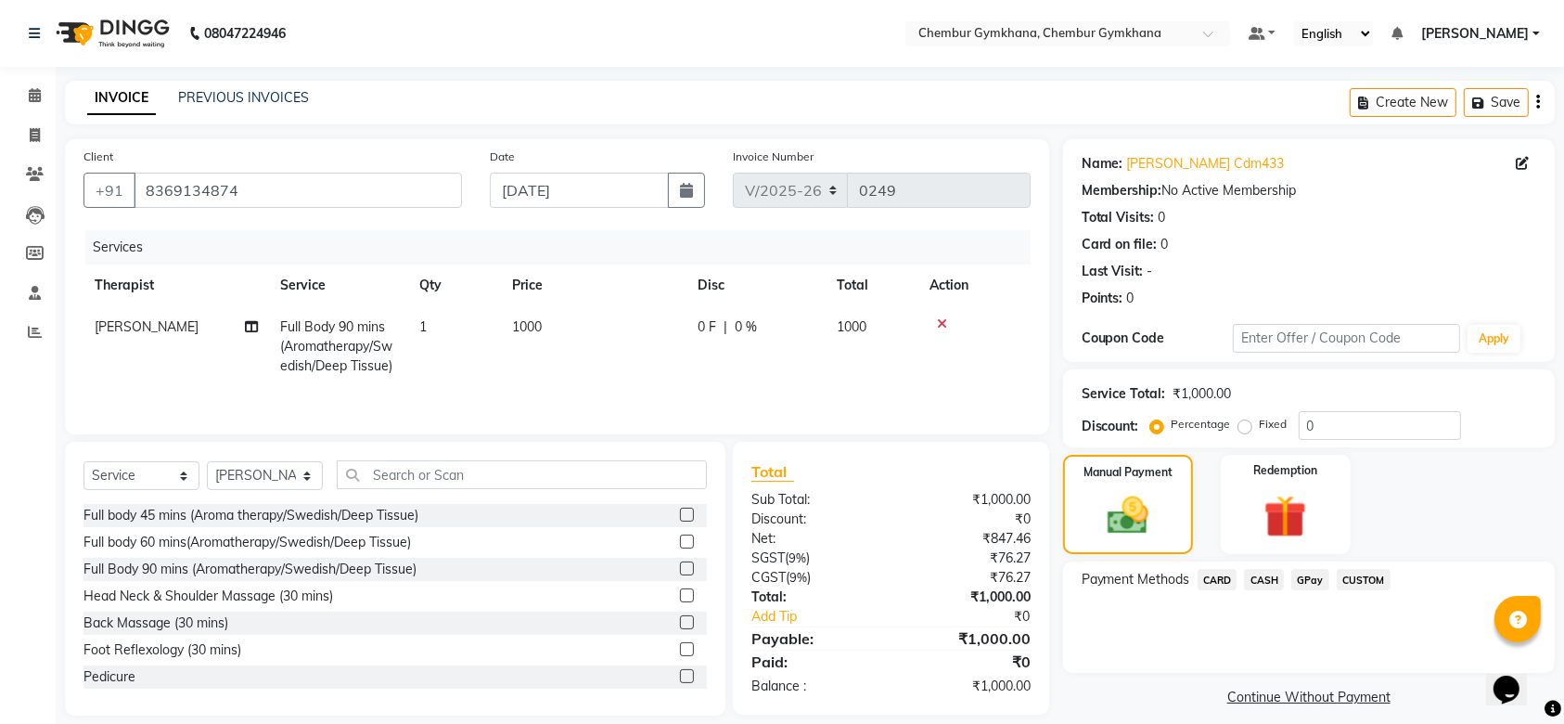
click at [1266, 581] on span "CASH" at bounding box center [1264, 579] width 40 height 21
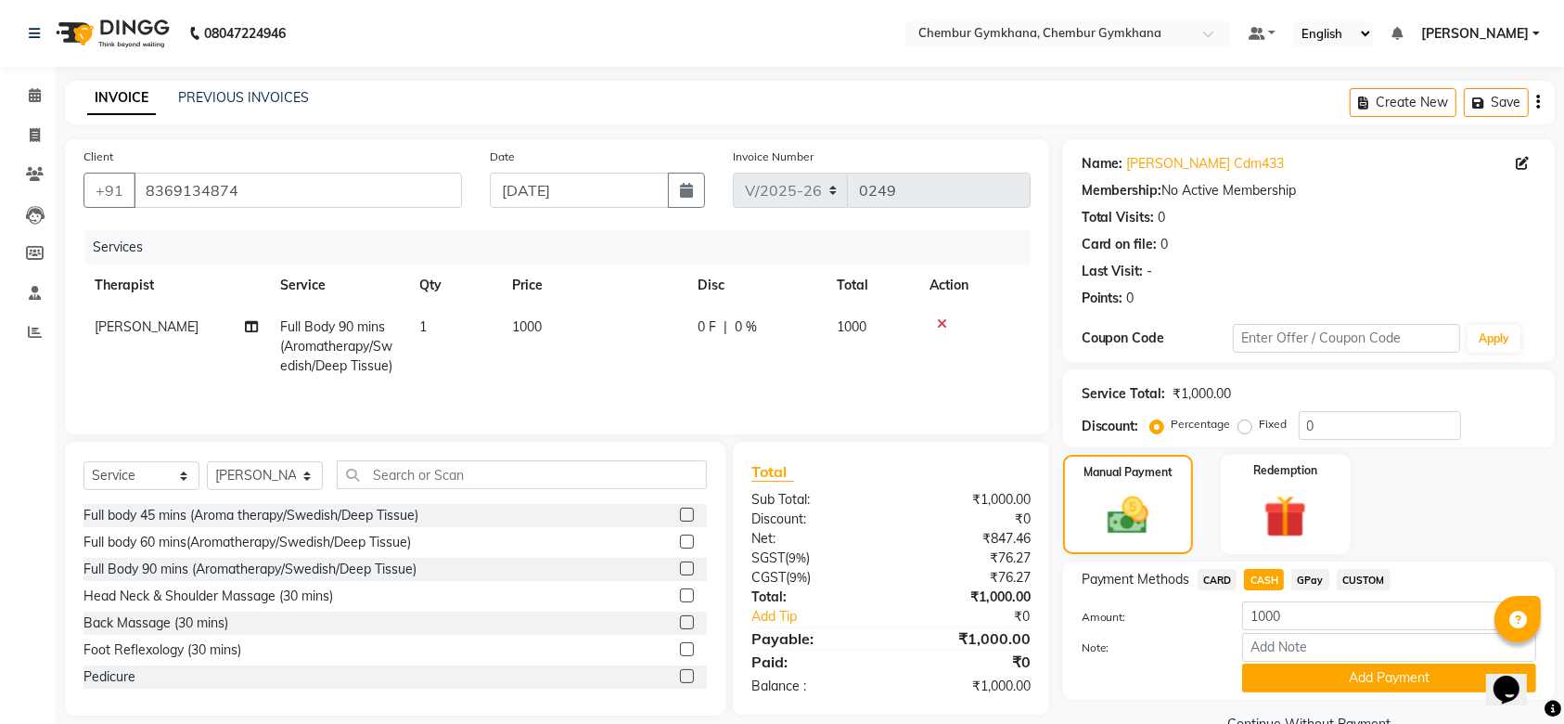
scroll to position [41, 0]
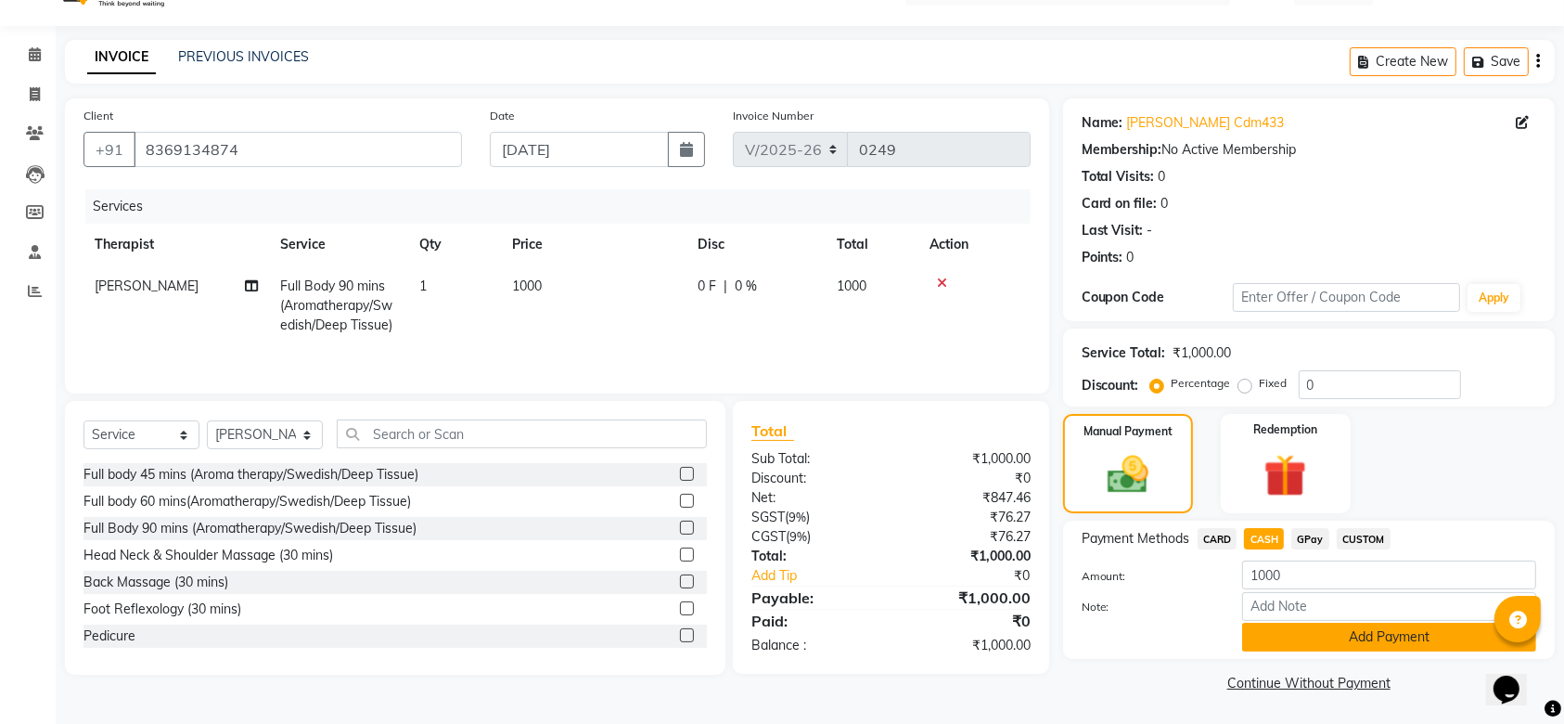
click at [1317, 641] on button "Add Payment" at bounding box center [1389, 637] width 294 height 29
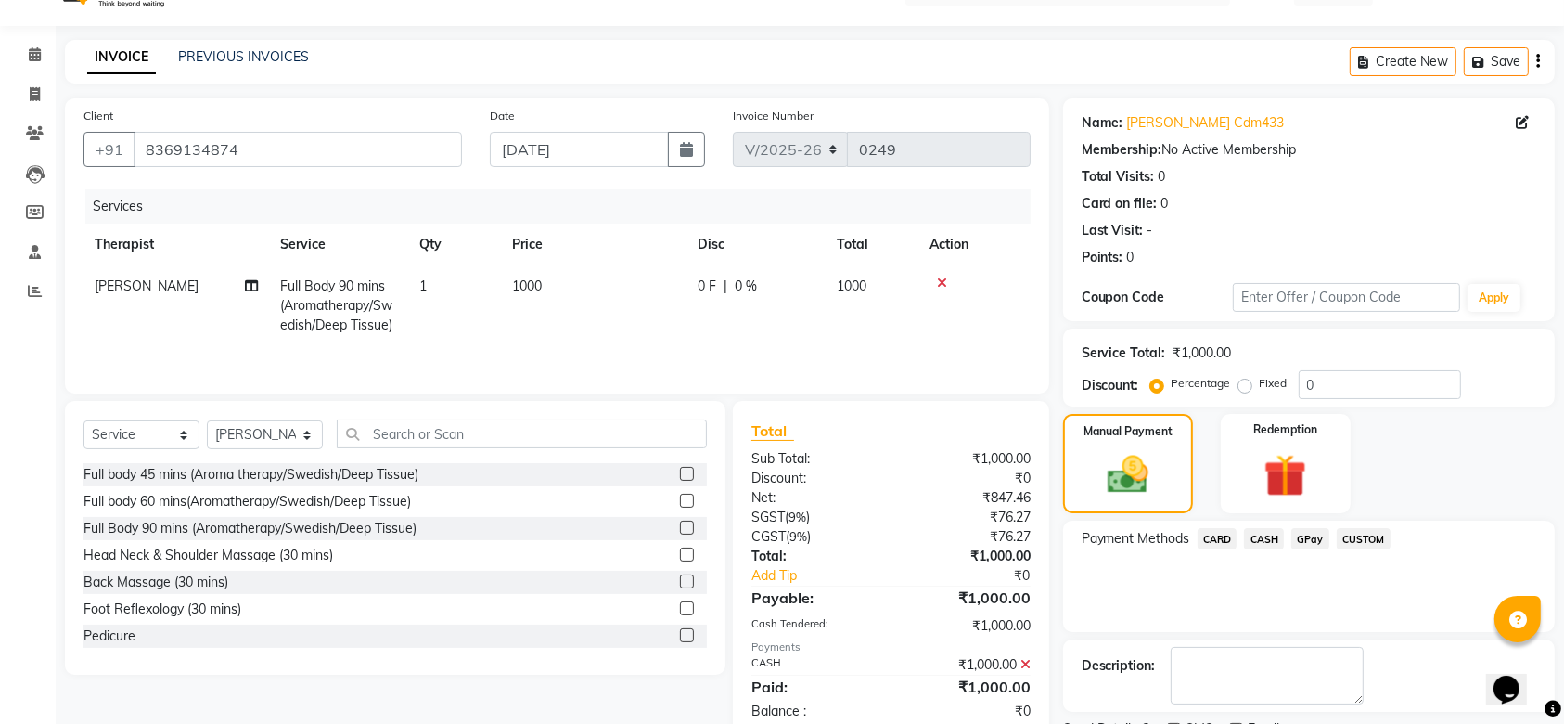
scroll to position [119, 0]
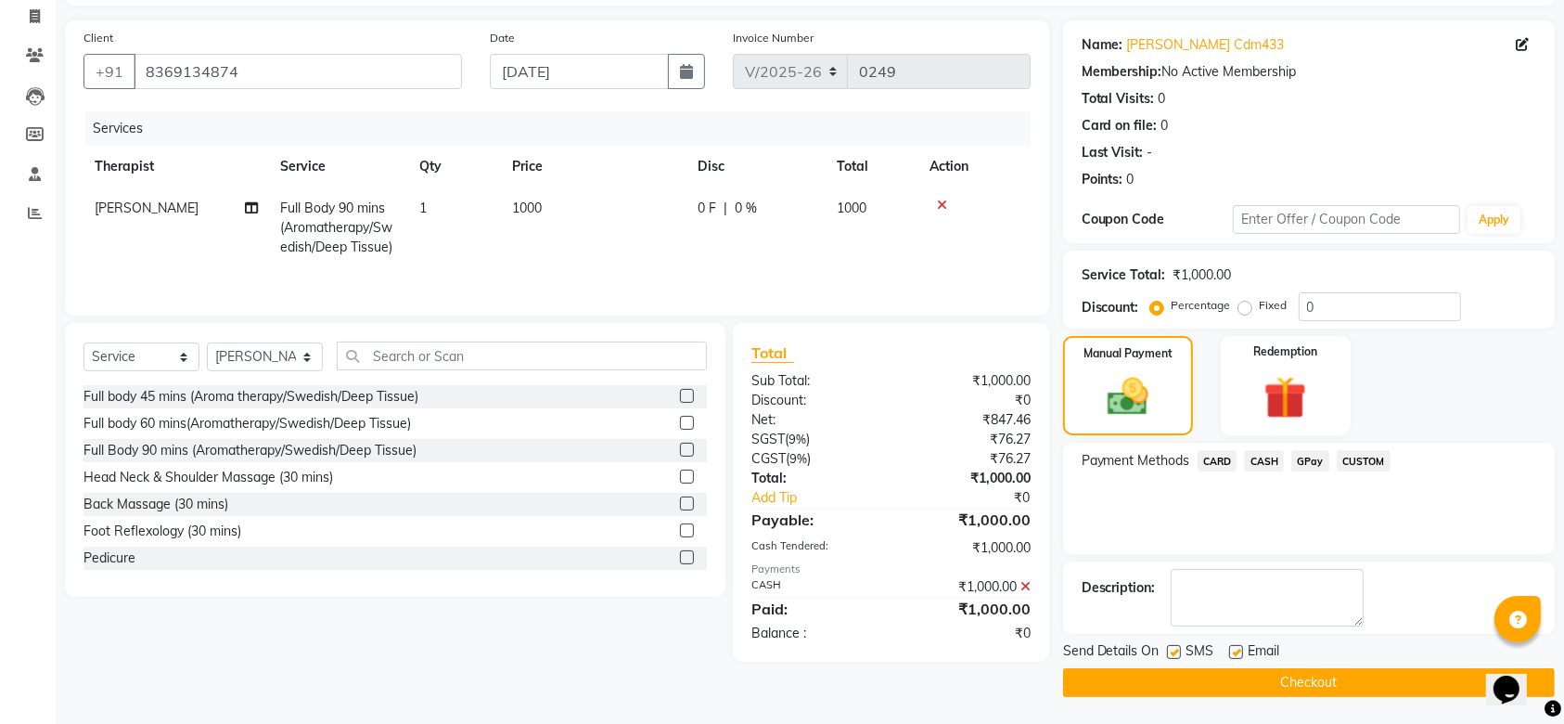
click at [1309, 688] on button "Checkout" at bounding box center [1309, 682] width 492 height 29
